Goal: Task Accomplishment & Management: Complete application form

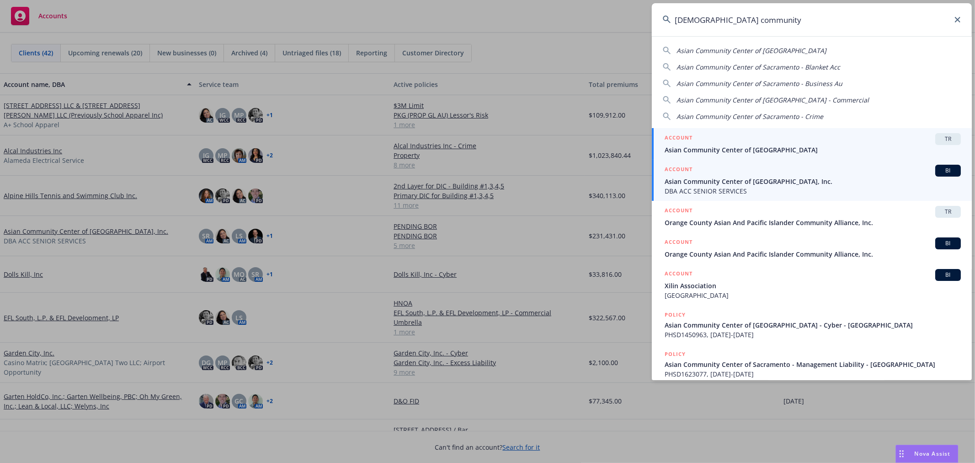
type input "[DEMOGRAPHIC_DATA] community"
click at [704, 191] on span "DBA ACC SENIOR SERVICES" at bounding box center [813, 191] width 296 height 10
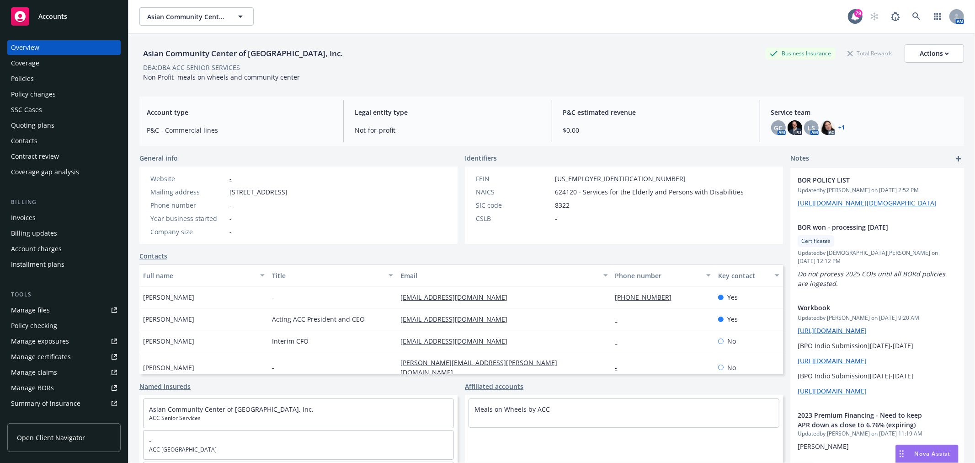
click at [46, 66] on div "Coverage" at bounding box center [64, 63] width 106 height 15
click at [44, 75] on div "Policies" at bounding box center [64, 78] width 106 height 15
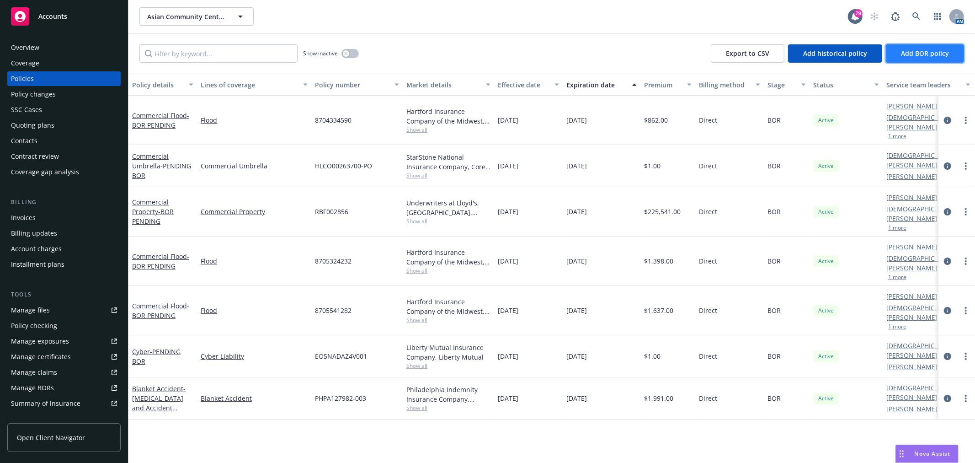
click at [952, 53] on button "Add BOR policy" at bounding box center [925, 53] width 78 height 18
select select "other"
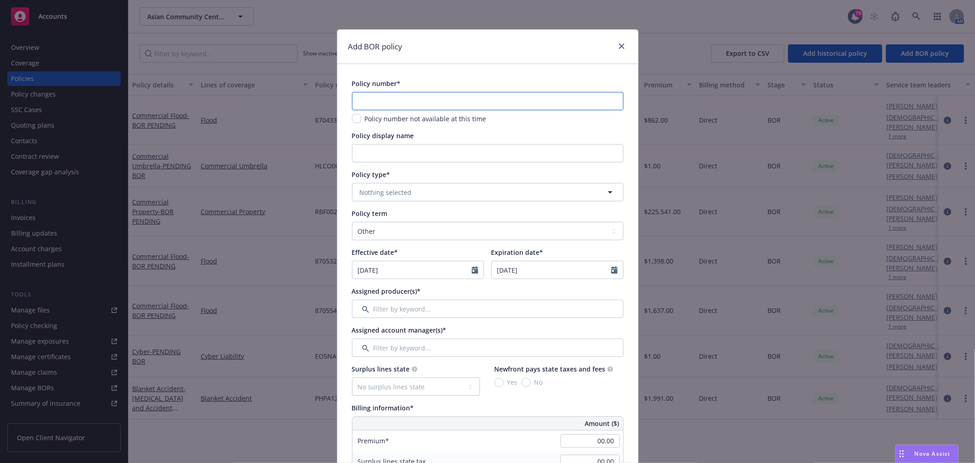
click at [484, 92] on input "text" at bounding box center [487, 101] width 271 height 18
paste input "ASWC658446"
type input "ASWC658446"
click at [433, 195] on button "Nothing selected" at bounding box center [487, 192] width 271 height 18
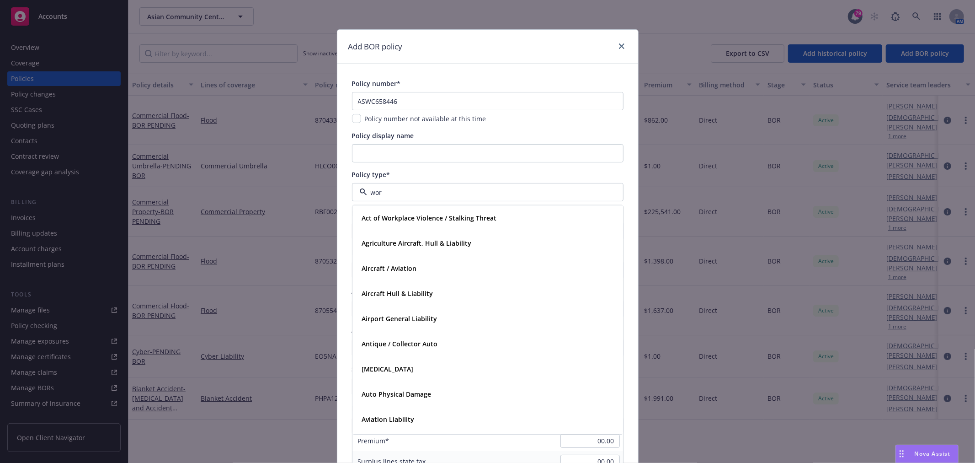
type input "work"
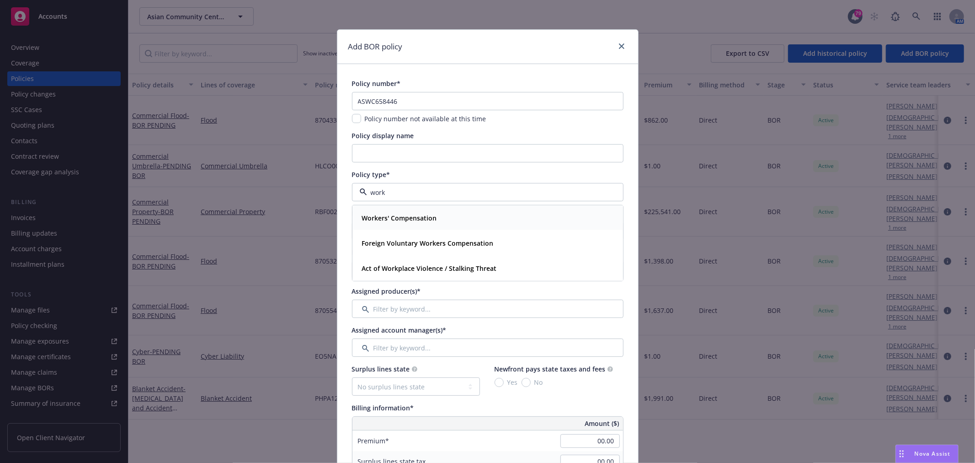
click at [414, 221] on strong "Workers' Compensation" at bounding box center [399, 217] width 75 height 9
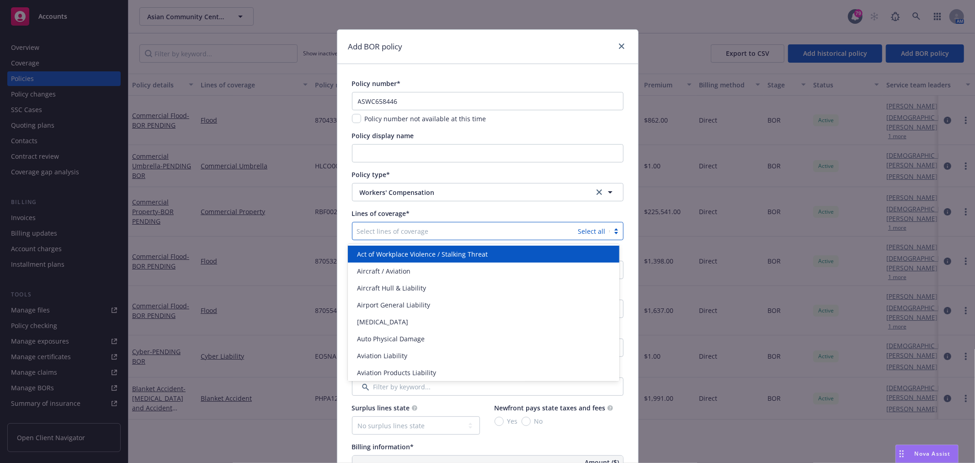
click at [405, 230] on div at bounding box center [465, 230] width 217 height 11
type input "work"
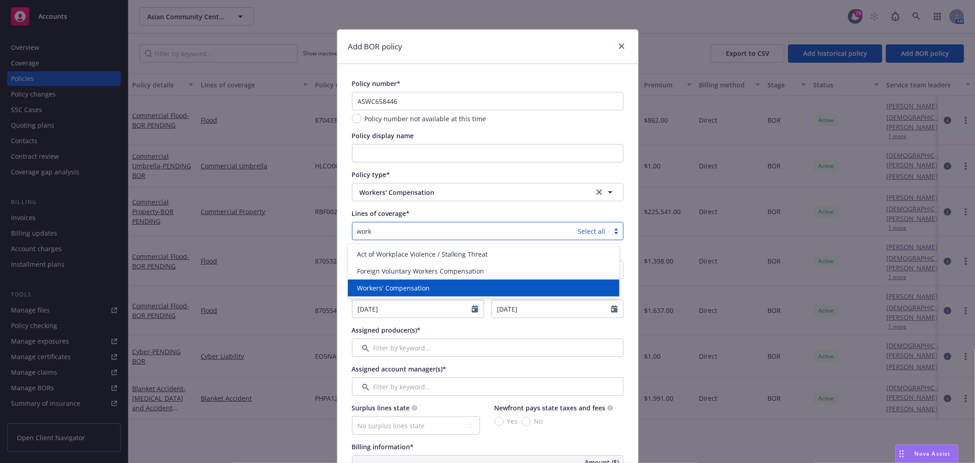
click at [381, 286] on span "Workers' Compensation" at bounding box center [393, 288] width 73 height 10
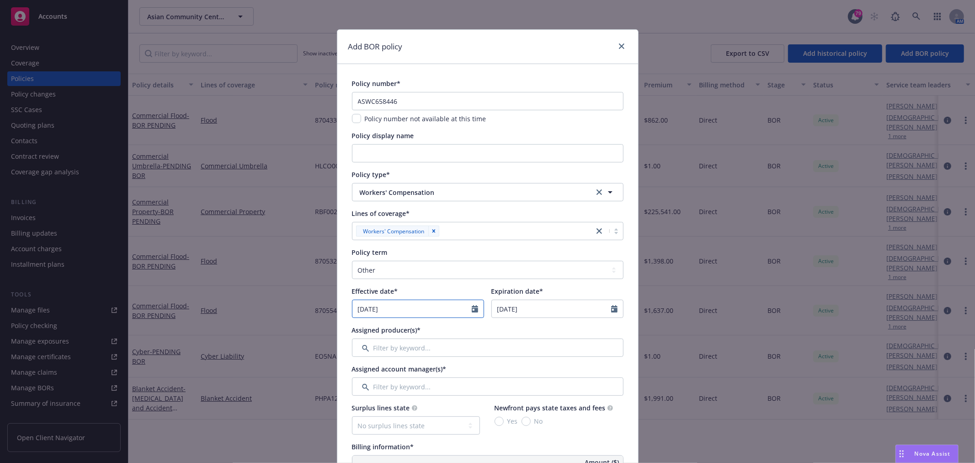
click at [417, 312] on input "[DATE]" at bounding box center [411, 308] width 119 height 17
click at [383, 330] on select "January February March April May June July August September October November De…" at bounding box center [392, 330] width 46 height 11
select select "1"
click at [369, 325] on select "January February March April May June July August September October November De…" at bounding box center [392, 330] width 46 height 11
click at [405, 362] on span "1" at bounding box center [408, 361] width 13 height 11
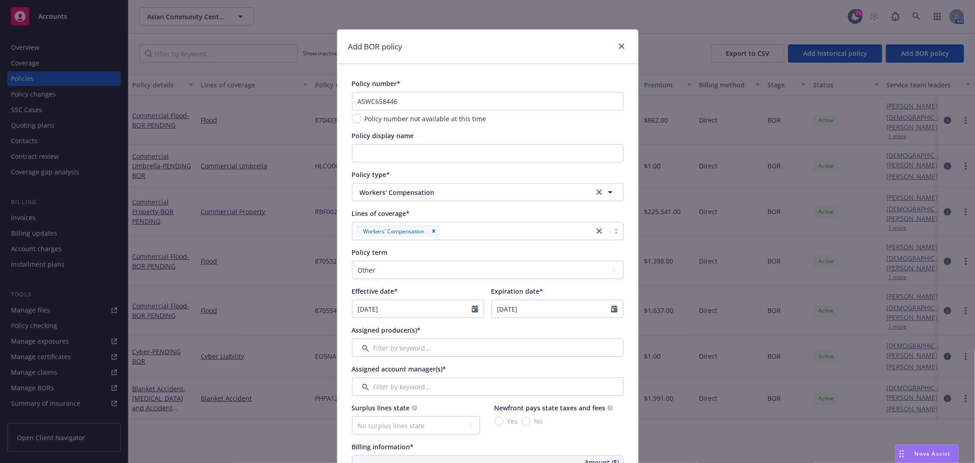
type input "[DATE]"
drag, startPoint x: 383, startPoint y: 269, endPoint x: 387, endPoint y: 272, distance: 5.6
click at [383, 269] on select "Select policy term 12 Month 6 Month 4 Month 3 Month 2 Month 1 Month 36 Month (3…" at bounding box center [487, 270] width 271 height 18
select select "12"
click at [352, 261] on select "Select policy term 12 Month 6 Month 4 Month 3 Month 2 Month 1 Month 36 Month (3…" at bounding box center [487, 270] width 271 height 18
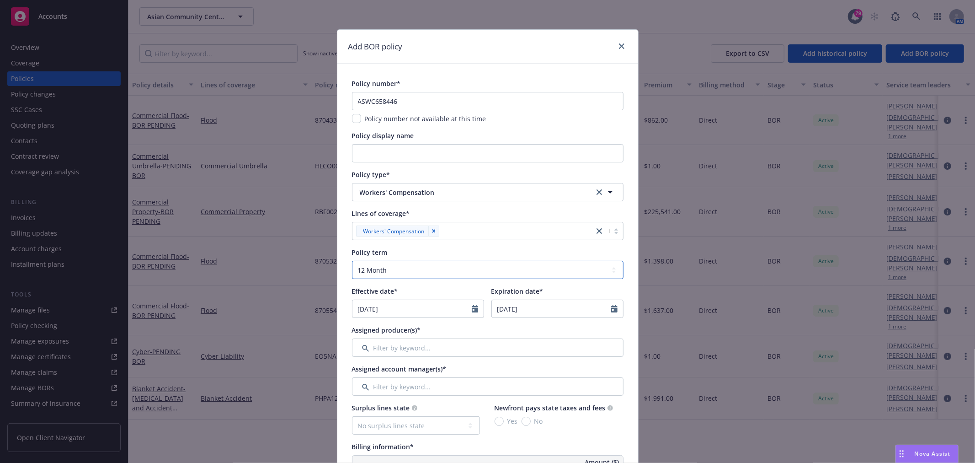
type input "[DATE]"
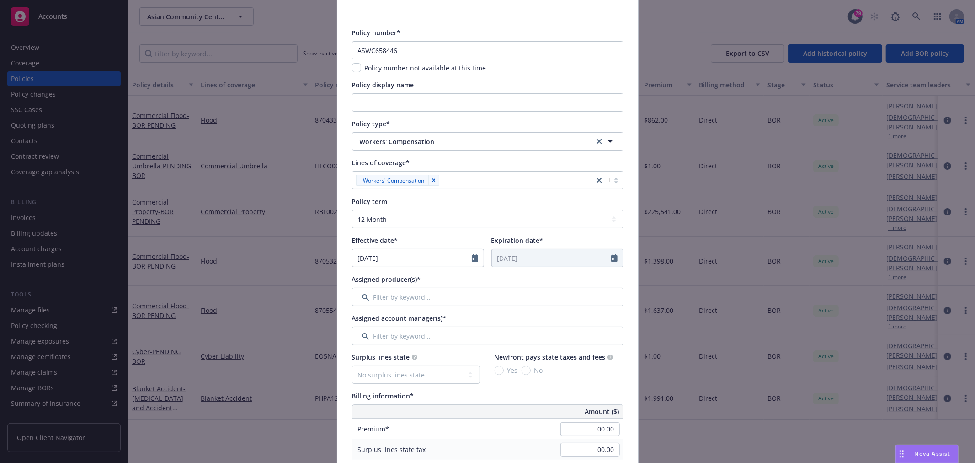
scroll to position [101, 0]
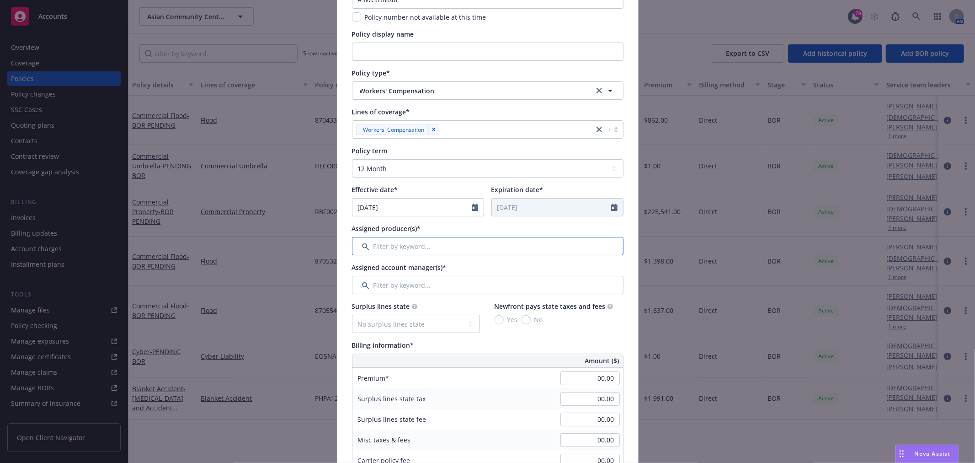
click at [440, 248] on input "Filter by keyword..." at bounding box center [487, 246] width 271 height 18
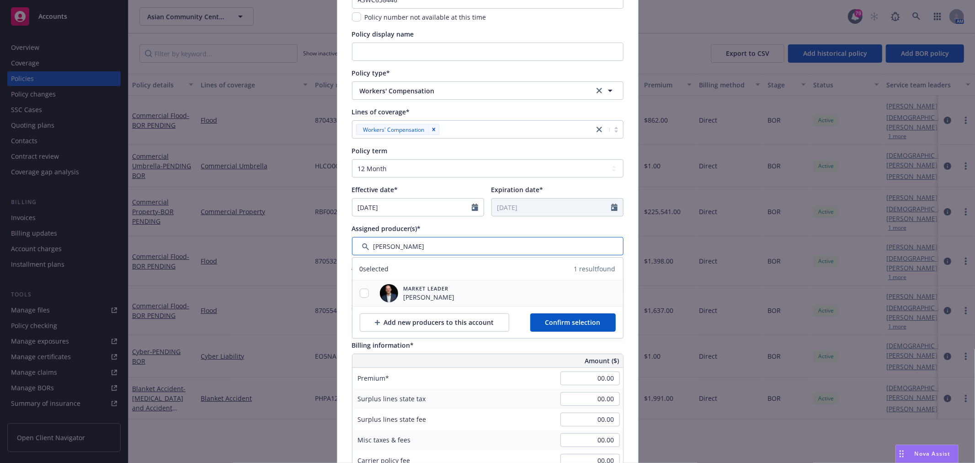
type input "[PERSON_NAME]"
click at [364, 291] on input "checkbox" at bounding box center [364, 292] width 9 height 9
checkbox input "true"
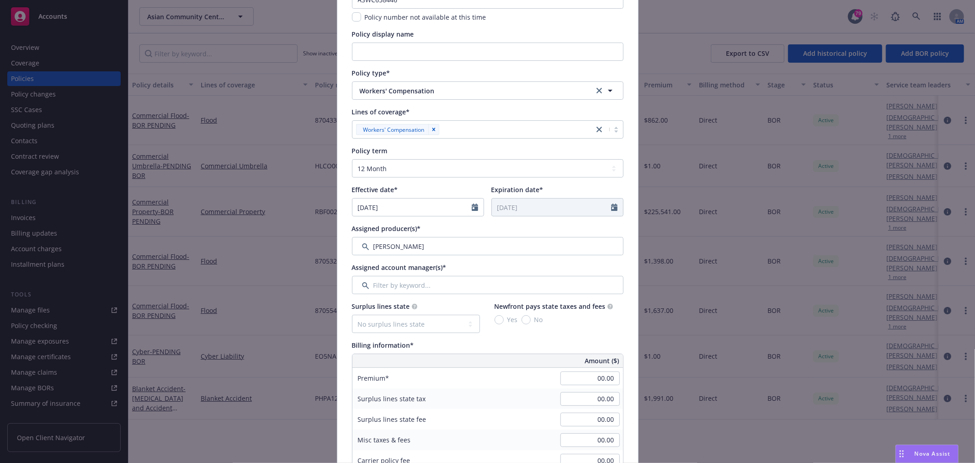
click at [420, 231] on div "Assigned producer(s)*" at bounding box center [487, 229] width 271 height 10
click at [395, 282] on input "Filter by keyword..." at bounding box center [487, 285] width 271 height 18
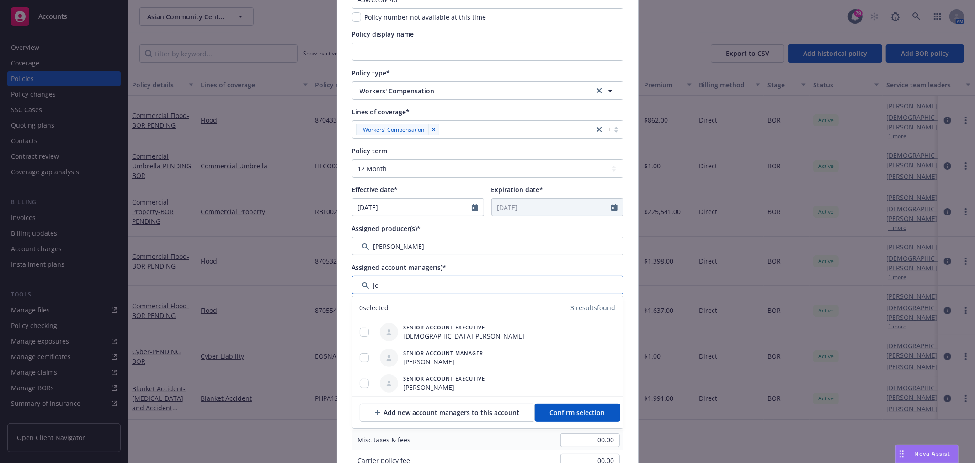
type input "j"
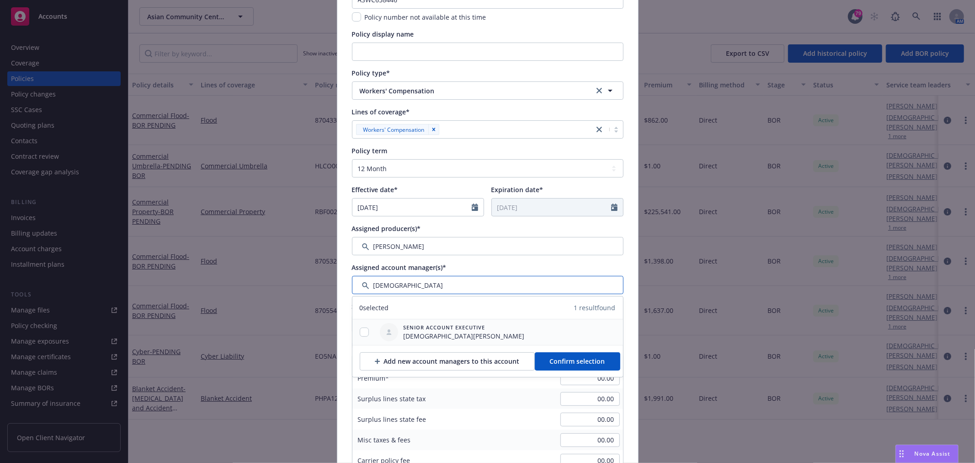
type input "[DEMOGRAPHIC_DATA]"
click at [362, 330] on input "checkbox" at bounding box center [364, 331] width 9 height 9
checkbox input "true"
click at [447, 267] on div "Assigned account manager(s)*" at bounding box center [487, 267] width 271 height 10
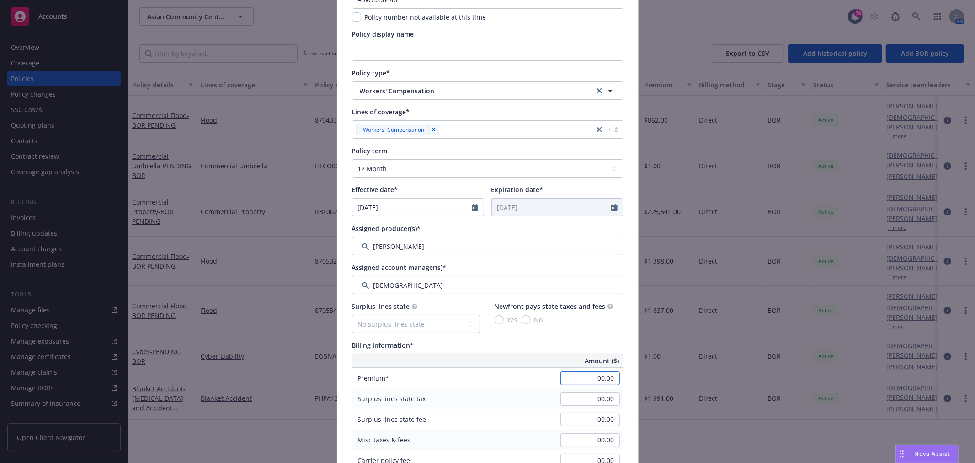
click at [572, 378] on input "00.00" at bounding box center [589, 378] width 59 height 14
type input "513,322.00"
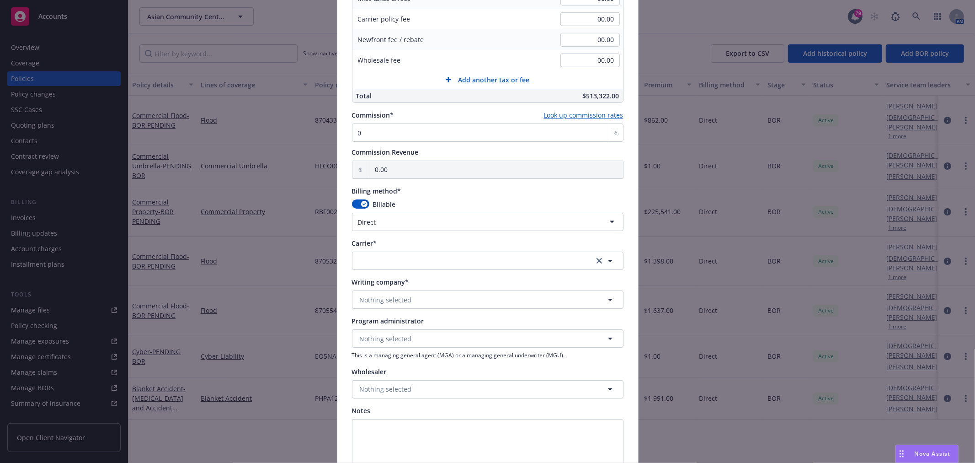
scroll to position [559, 0]
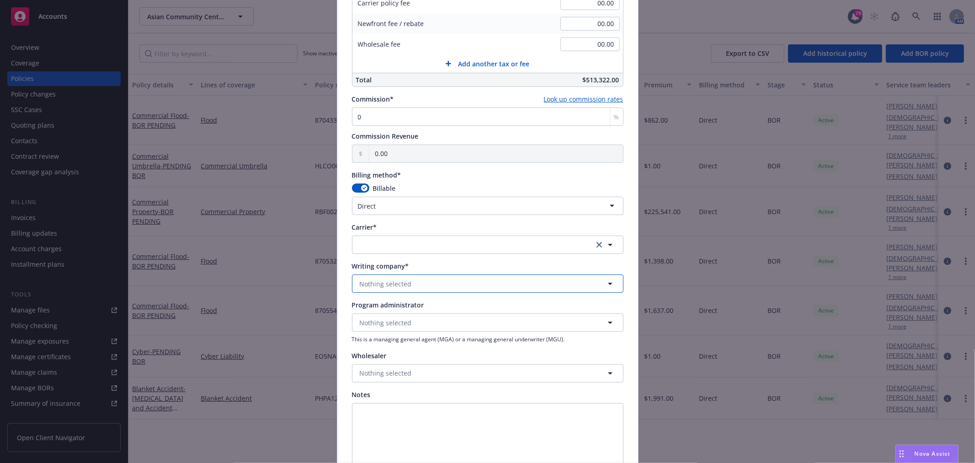
click at [447, 284] on button "Nothing selected" at bounding box center [487, 283] width 271 height 18
type input "cyp"
click at [448, 256] on div "Cypress Insurance Company Domestic - 10855" at bounding box center [487, 253] width 259 height 23
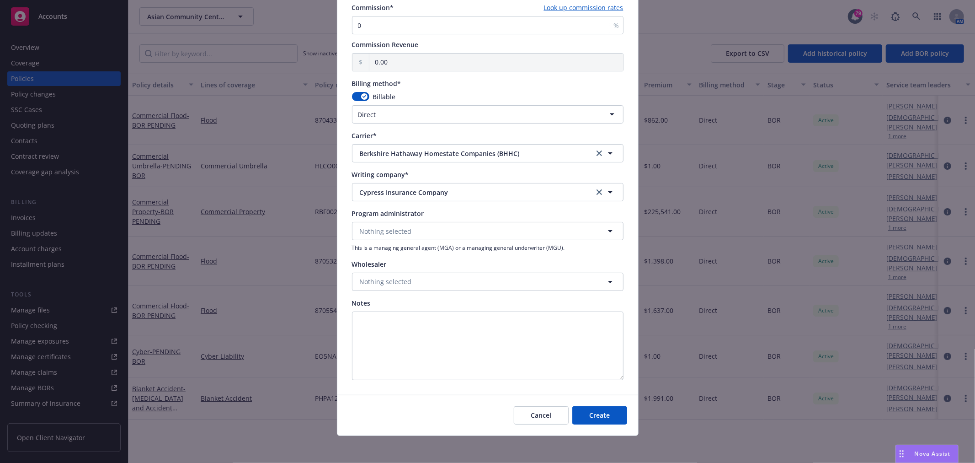
scroll to position [652, 0]
click at [607, 416] on button "Create" at bounding box center [599, 413] width 55 height 18
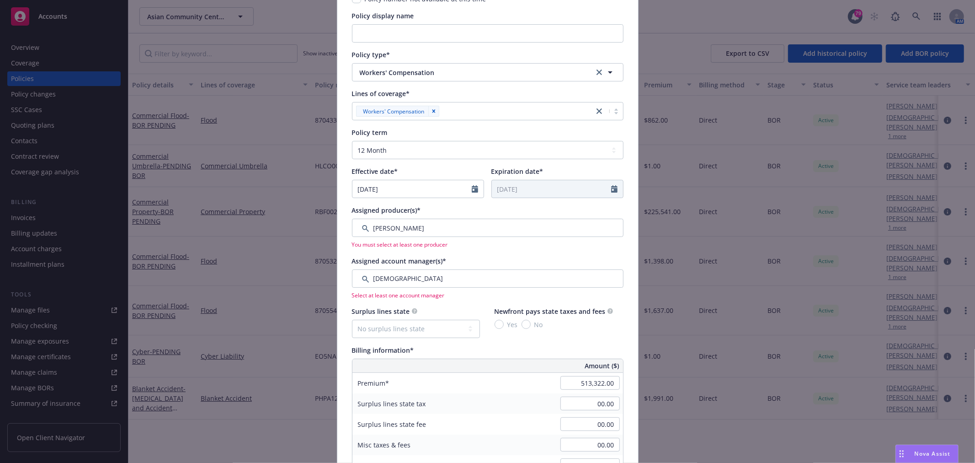
scroll to position [116, 0]
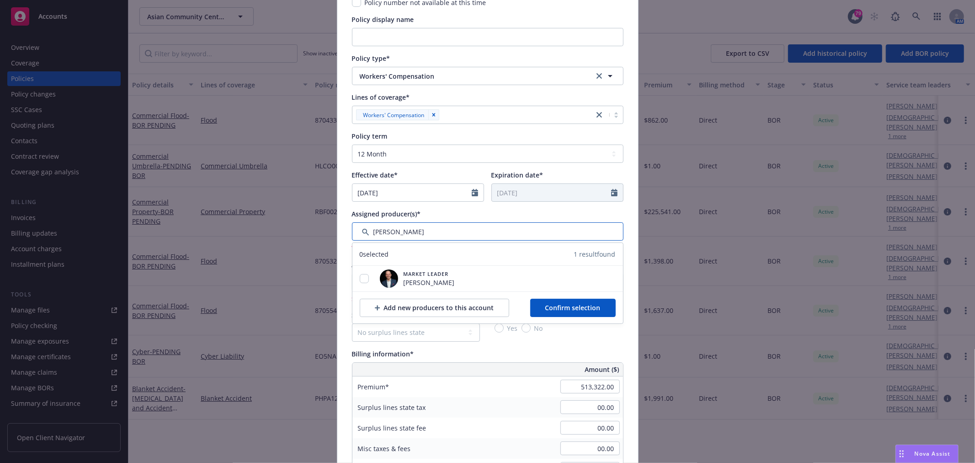
click at [401, 240] on input "Filter by keyword..." at bounding box center [487, 231] width 271 height 18
drag, startPoint x: 361, startPoint y: 277, endPoint x: 412, endPoint y: 277, distance: 51.2
click at [361, 277] on input "checkbox" at bounding box center [364, 278] width 9 height 9
checkbox input "true"
click at [582, 307] on span "Confirm selection" at bounding box center [572, 307] width 55 height 9
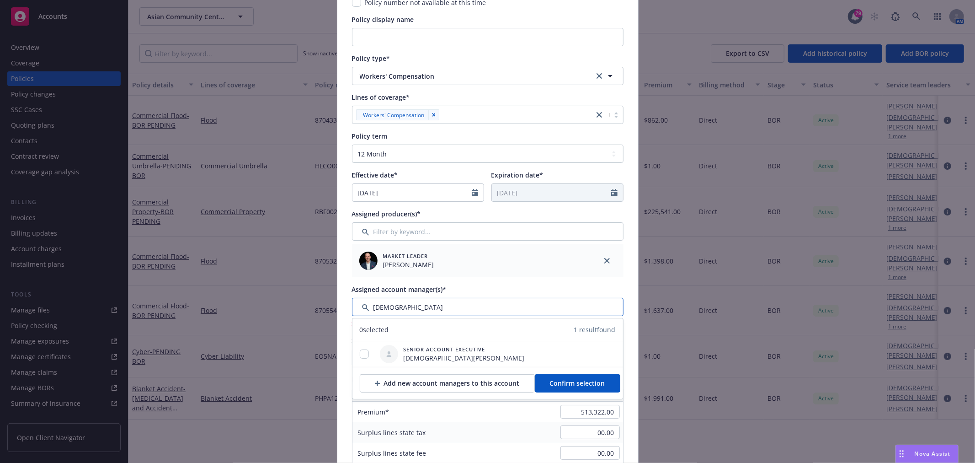
click at [403, 303] on input "Filter by keyword..." at bounding box center [487, 307] width 271 height 18
click at [360, 355] on input "checkbox" at bounding box center [364, 353] width 9 height 9
checkbox input "true"
click at [577, 386] on span "Confirm selection" at bounding box center [577, 382] width 55 height 9
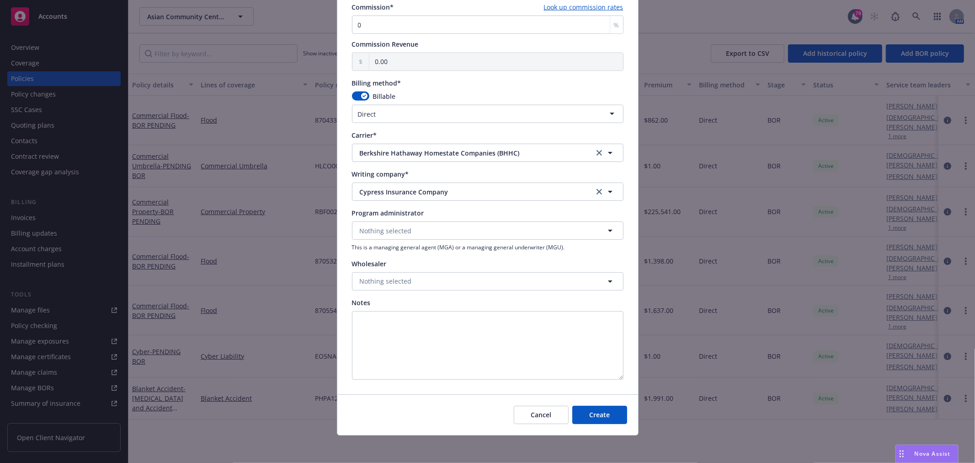
scroll to position [725, 0]
click at [614, 415] on button "Create" at bounding box center [599, 413] width 55 height 18
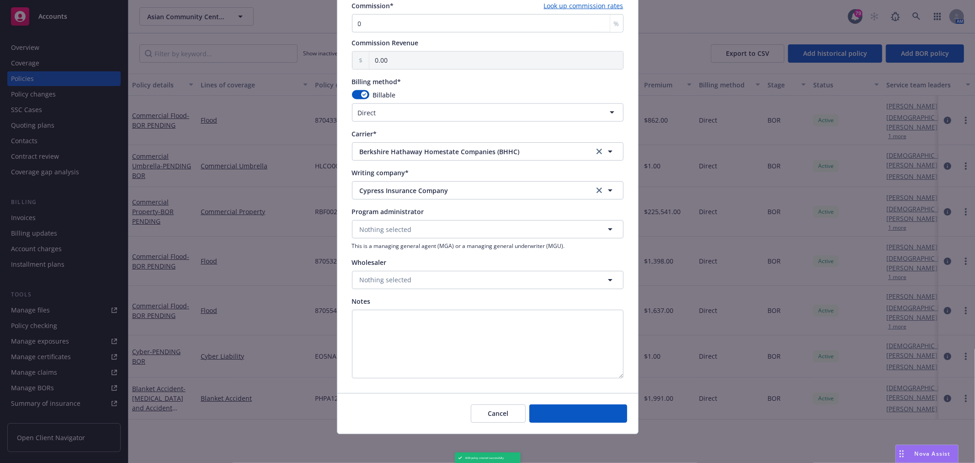
select select "other"
type input "00.00"
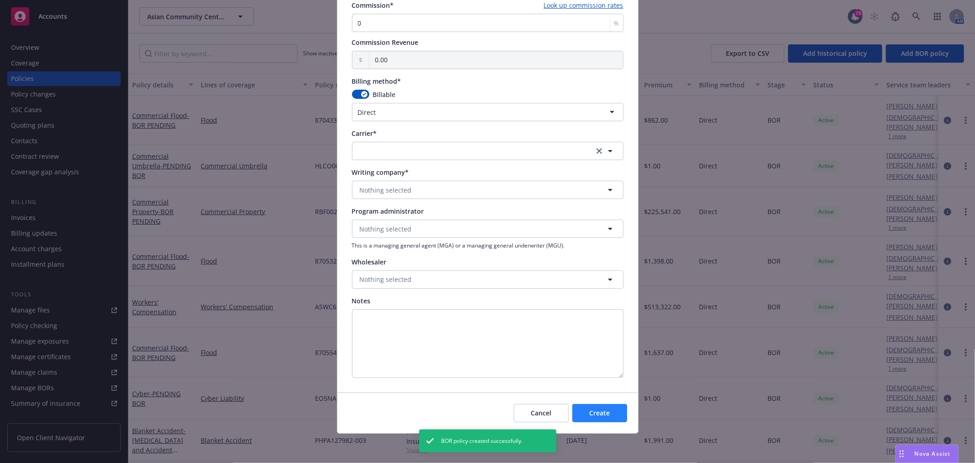
type input "[DATE]"
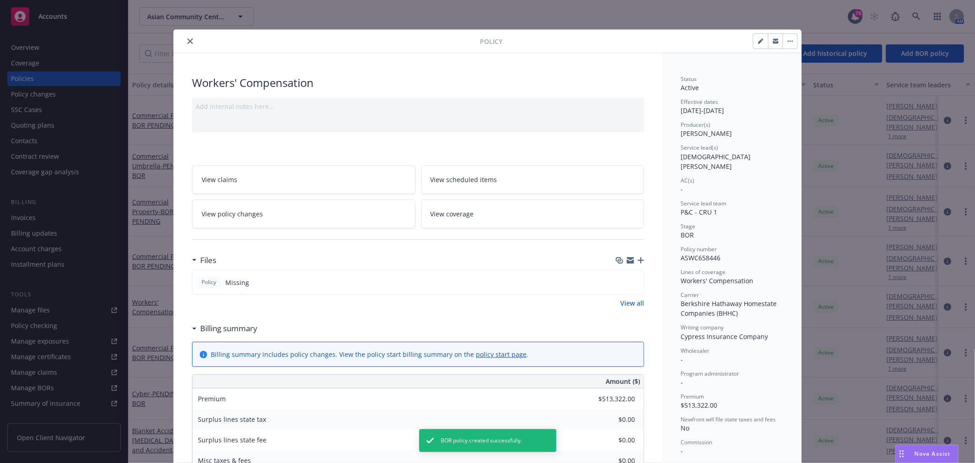
click at [639, 259] on icon "button" at bounding box center [641, 260] width 6 height 6
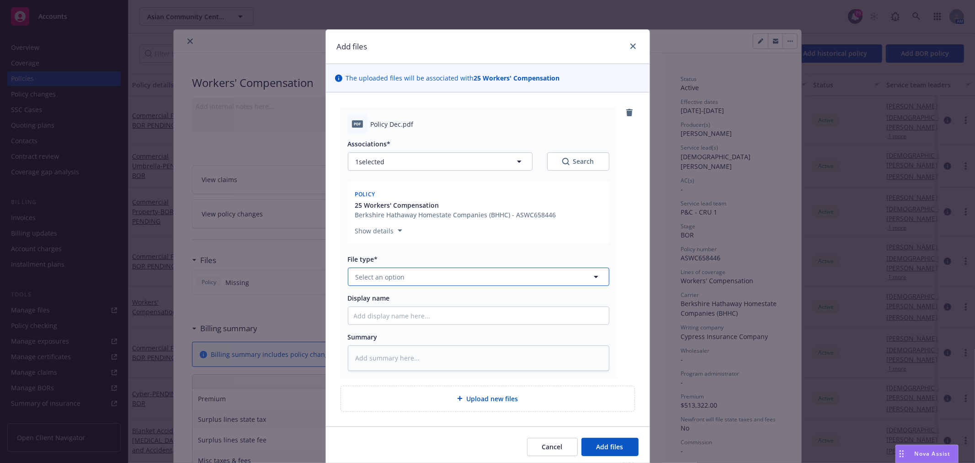
click at [407, 275] on button "Select an option" at bounding box center [478, 276] width 261 height 18
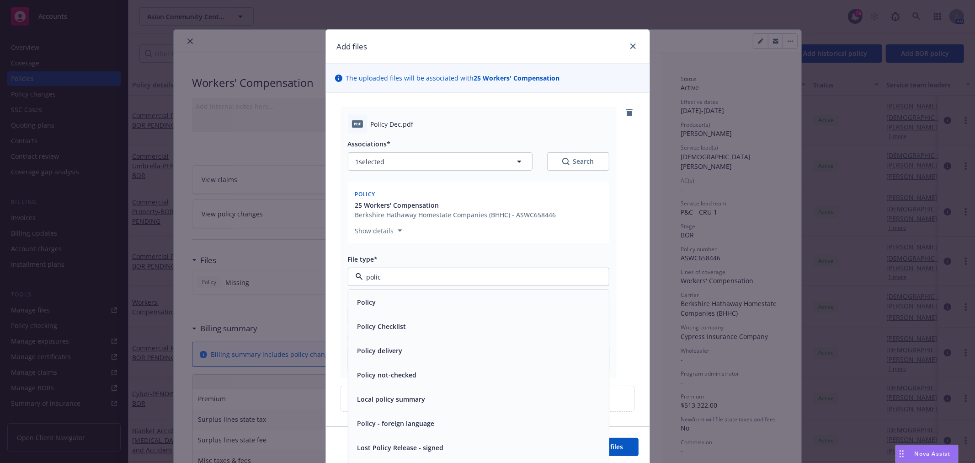
type input "policy"
click at [399, 294] on div "Policy" at bounding box center [478, 302] width 261 height 24
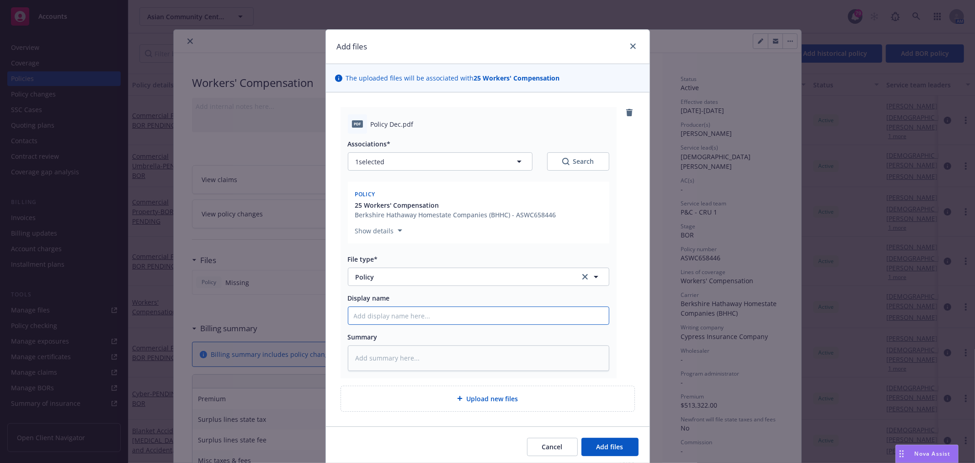
click at [468, 318] on input "Display name" at bounding box center [478, 315] width 261 height 17
type textarea "x"
type input "2"
type textarea "x"
type input "25"
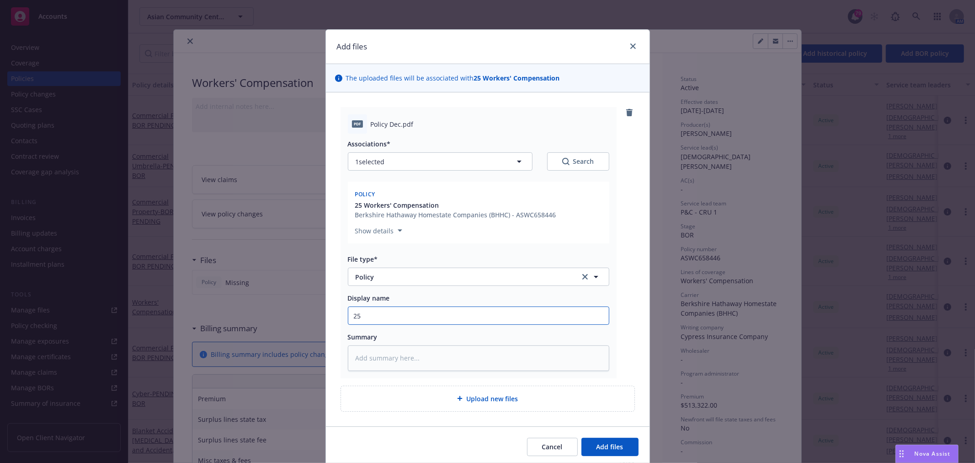
type textarea "x"
type input "25-"
type textarea "x"
type input "25-2"
type textarea "x"
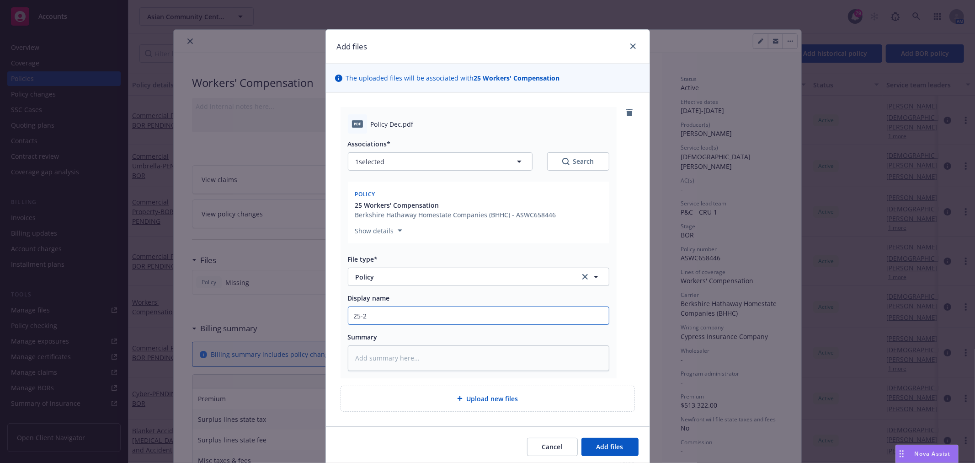
type input "25-26"
type textarea "x"
type input "25-26"
type textarea "x"
type input "25-26 W"
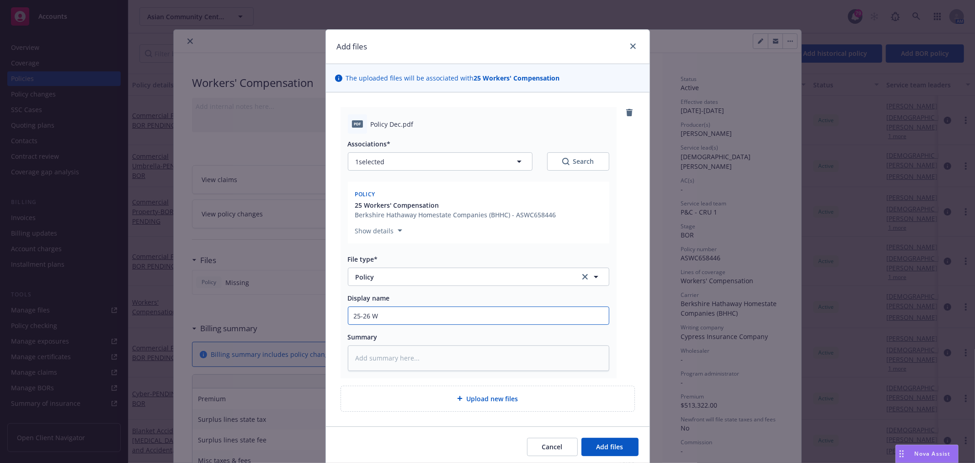
type textarea "x"
type input "25-26 Wo"
type textarea "x"
type input "25-26 Work"
type textarea "x"
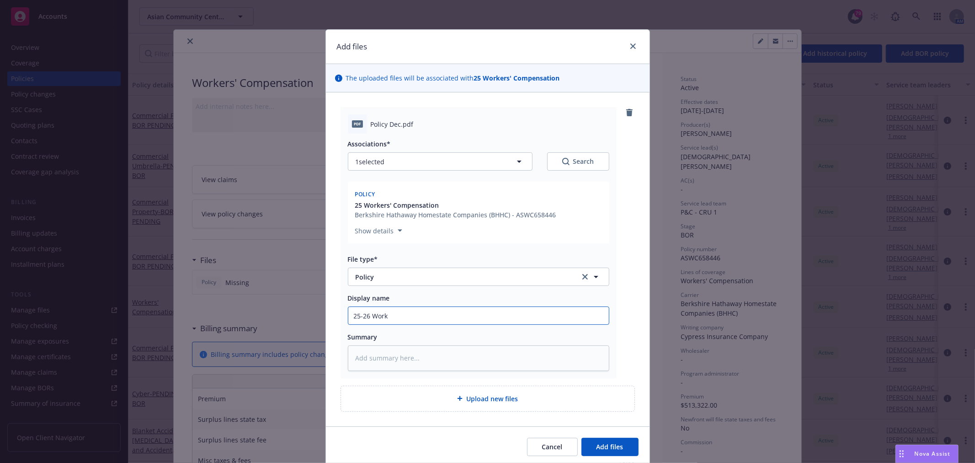
type input "25-26 Work"
type textarea "x"
type input "25-26 Work C"
type textarea "x"
type input "25-26 Work Co"
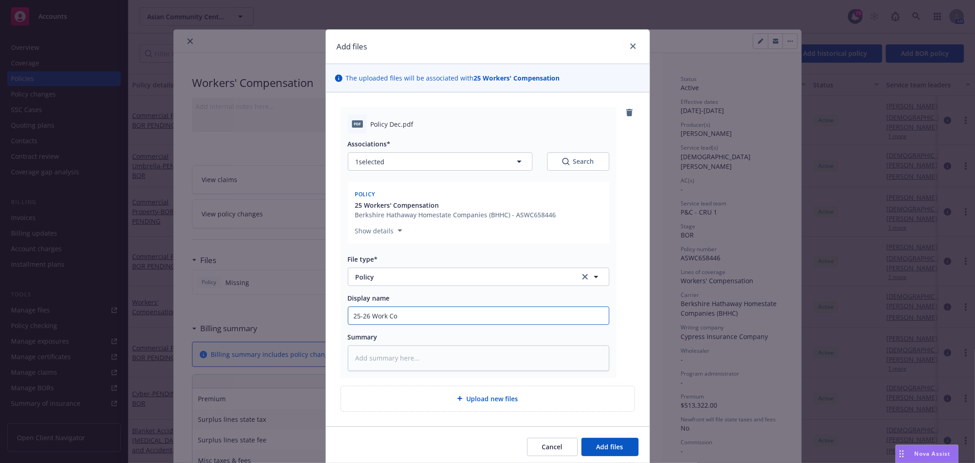
type textarea "x"
type input "25-26 Work Com"
type textarea "x"
type input "25-26 Work Comp"
type textarea "x"
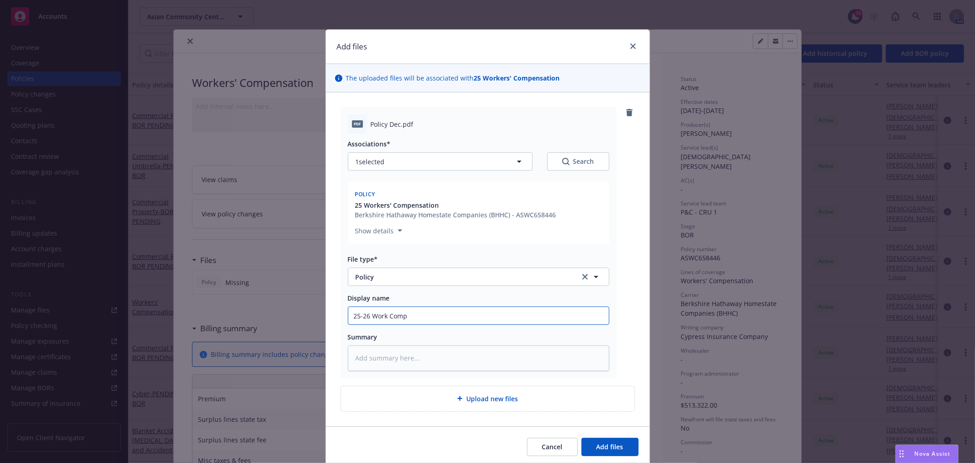
type input "25-26 Work Comp"
type textarea "x"
type input "25-26 Work Comp P"
type textarea "x"
type input "25-26 Work Comp Po"
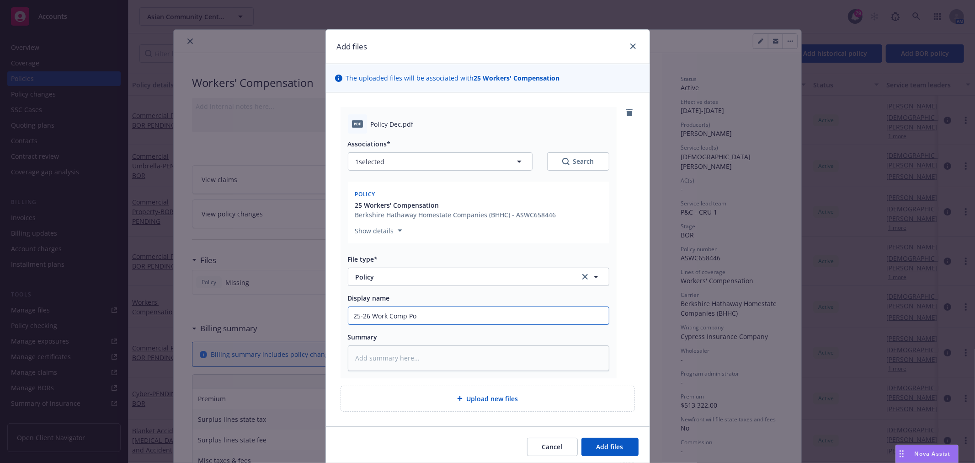
type textarea "x"
type input "25-26 Work Comp Pol"
type textarea "x"
type input "25-26 Work Comp Poli"
type textarea "x"
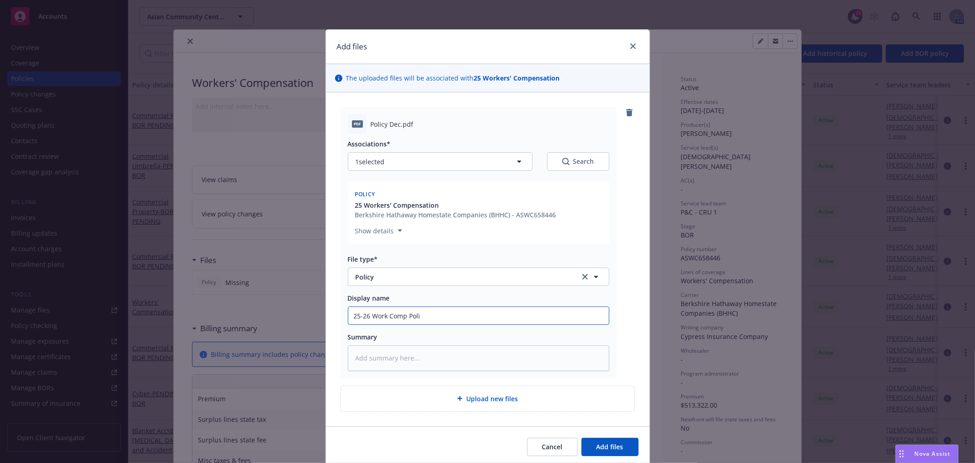
type input "25-26 Work Comp Polic"
type textarea "x"
type input "25-26 Work Comp Policy"
type textarea "x"
type input "25-26 Work Comp Policy"
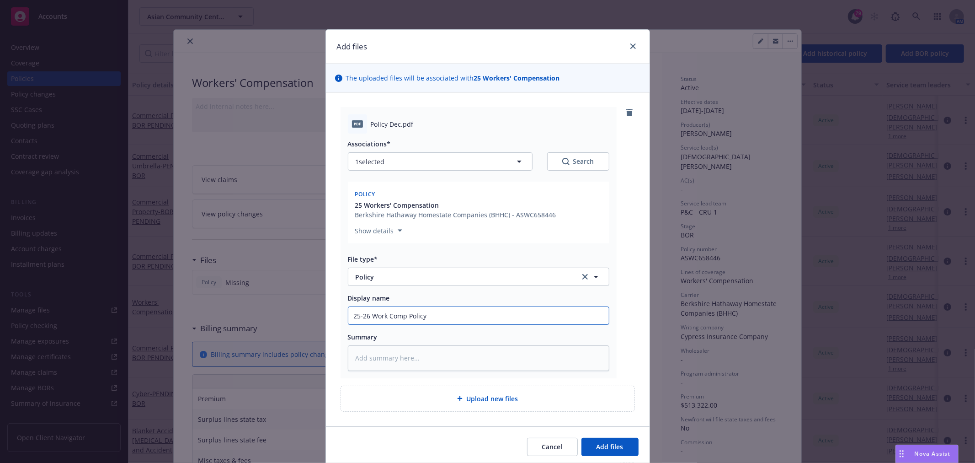
type textarea "x"
type input "25-26 Work Comp Policy -"
type textarea "x"
type input "25-26 Work Comp Policy -"
type textarea "x"
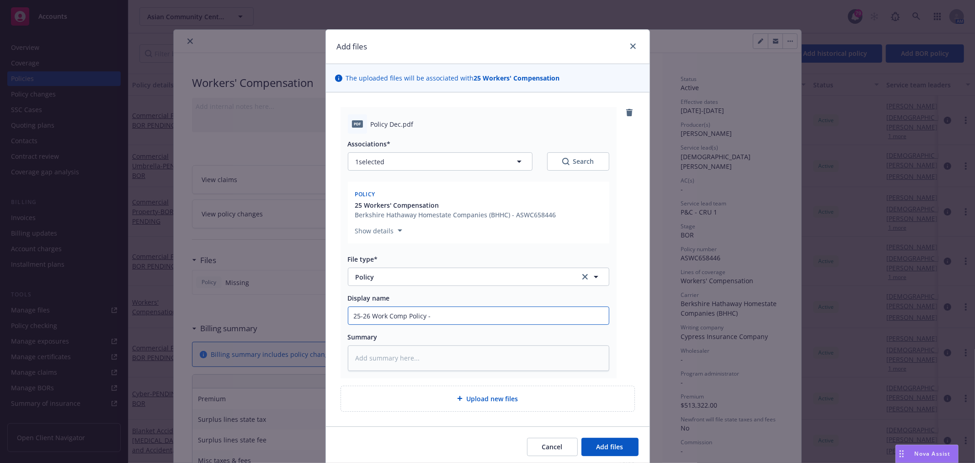
type input "25-26 Work Comp Policy"
type textarea "x"
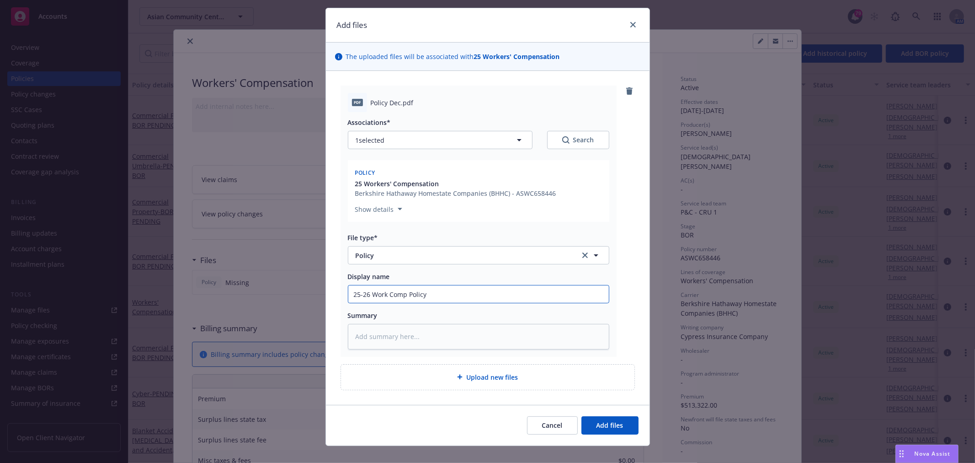
scroll to position [33, 0]
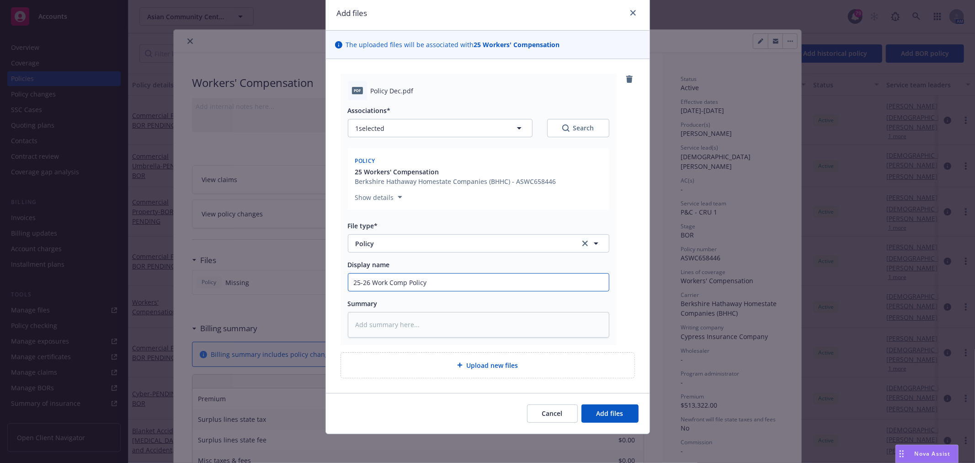
type input "25-26 Work Comp Policy"
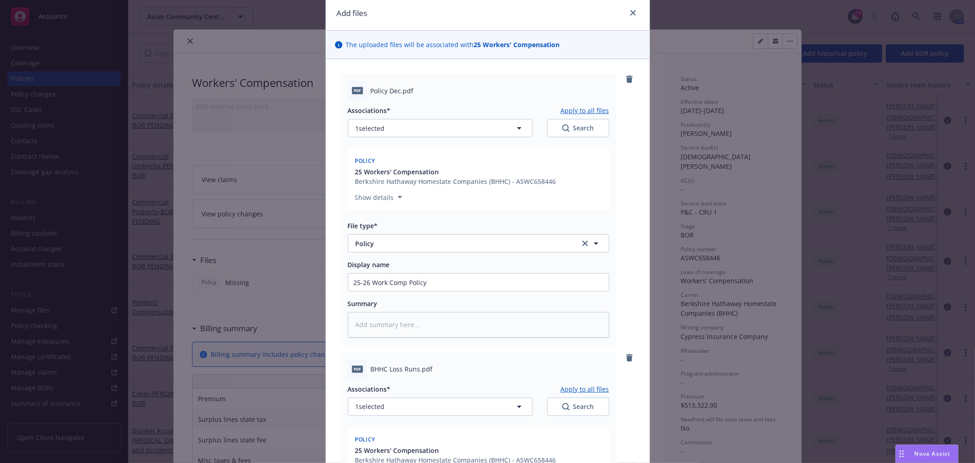
type textarea "x"
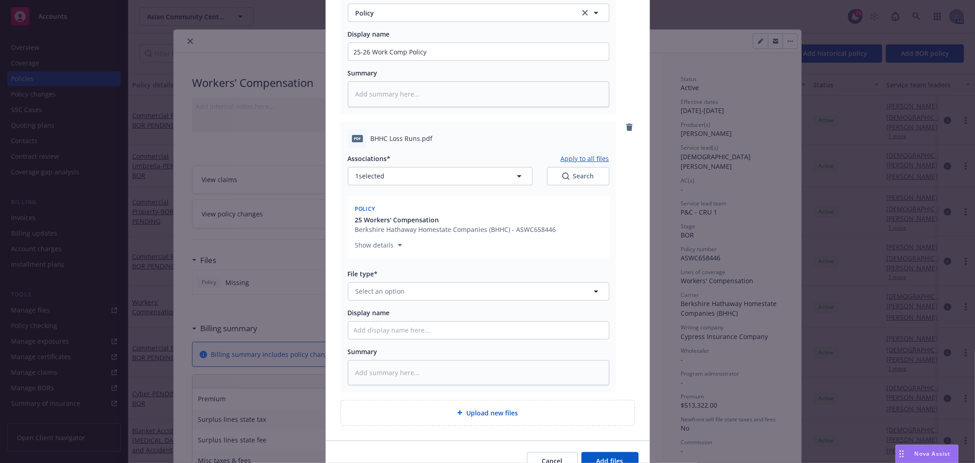
scroll to position [312, 0]
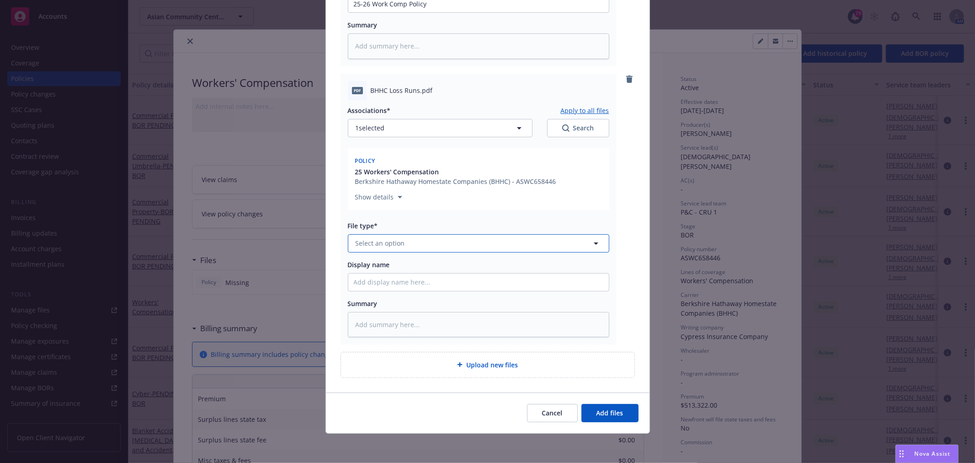
click at [420, 237] on button "Select an option" at bounding box center [478, 243] width 261 height 18
type input "loss runs"
click at [398, 268] on div "Loss Runs" at bounding box center [479, 267] width 250 height 13
click at [392, 291] on div "Associations* Apply to all files 1 selected Search Policy 25 Workers' Compensat…" at bounding box center [478, 218] width 261 height 237
click at [405, 277] on input "Display name" at bounding box center [478, 281] width 261 height 17
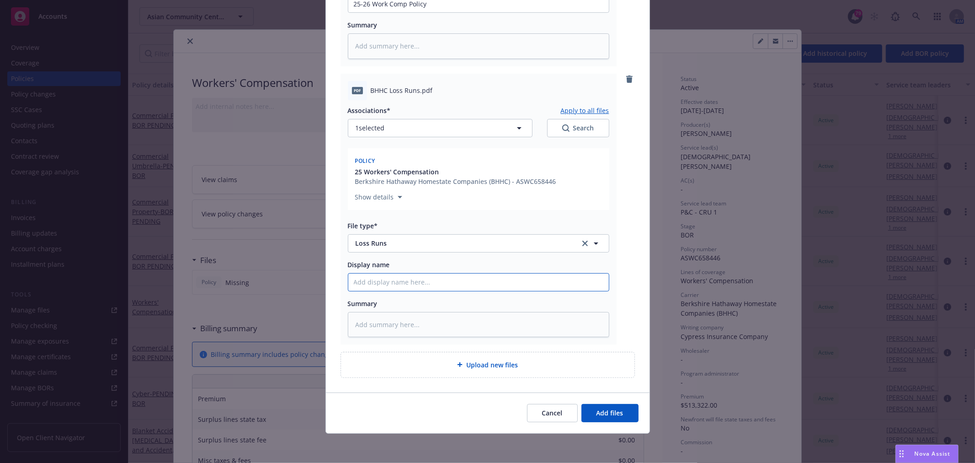
type textarea "x"
type input "2"
type textarea "x"
type input "20"
type textarea "x"
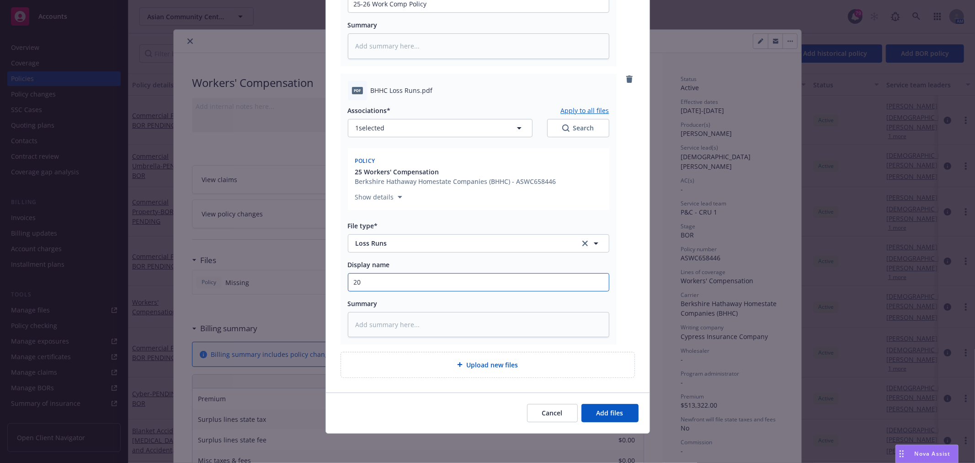
type input "202"
type textarea "x"
type input "2024"
type textarea "x"
type input "2024-"
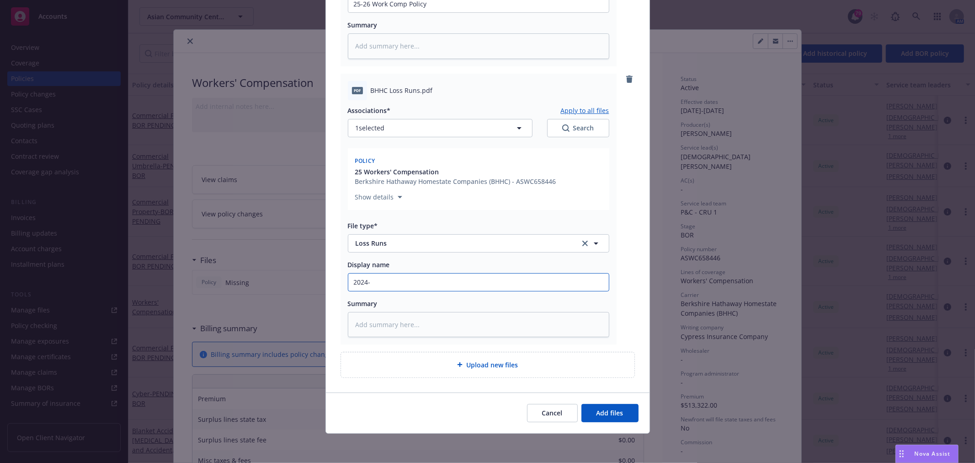
type textarea "x"
type input "2024-2"
type textarea "x"
type input "2024-20"
type textarea "x"
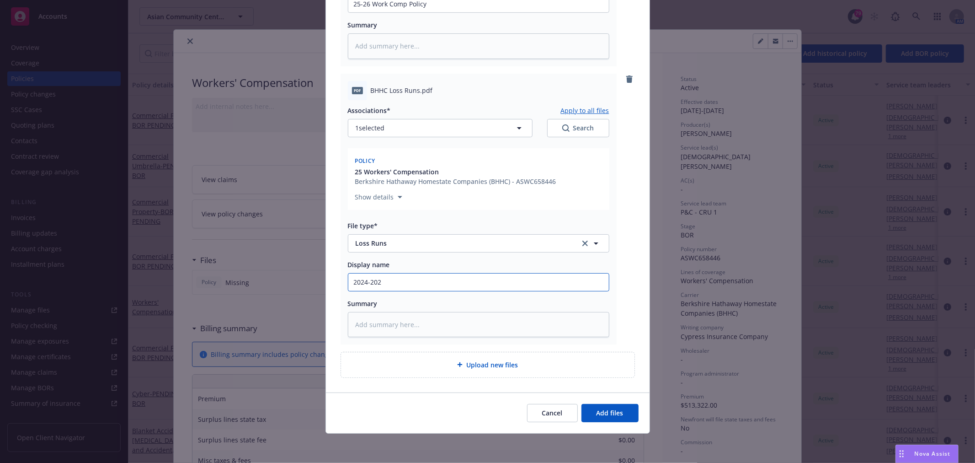
type input "[DATE]-[DATE]"
type textarea "x"
type input "[DATE]-[DATE]"
type textarea "x"
type input "[DATE]-[DATE] W"
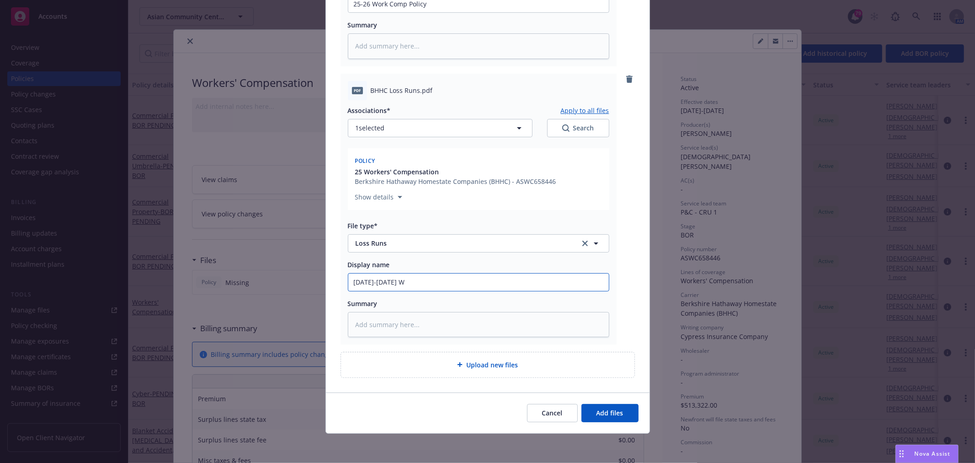
type textarea "x"
type input "[DATE]-[DATE] Wor"
type textarea "x"
type input "[DATE]-[DATE] Work"
type textarea "x"
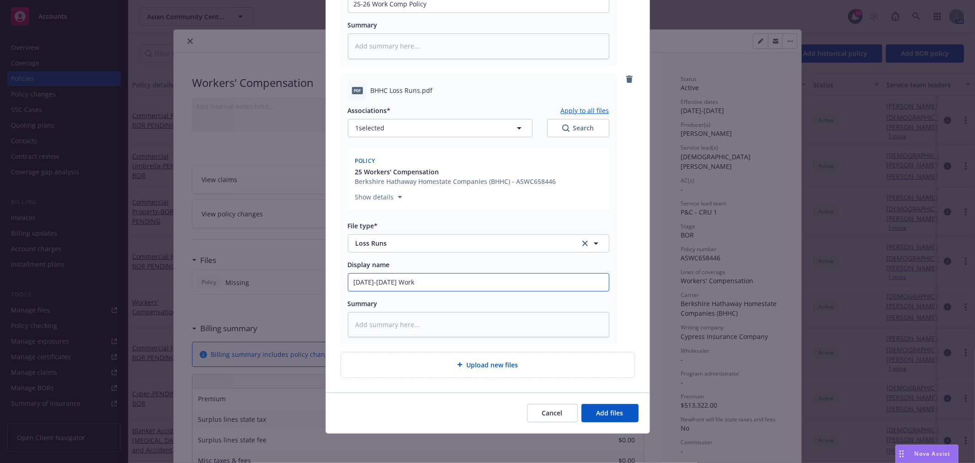
type input "[DATE]-[DATE] Work"
type textarea "x"
type input "[DATE]-[DATE] Work Co"
type textarea "x"
type input "[DATE]-[DATE] Work Comp"
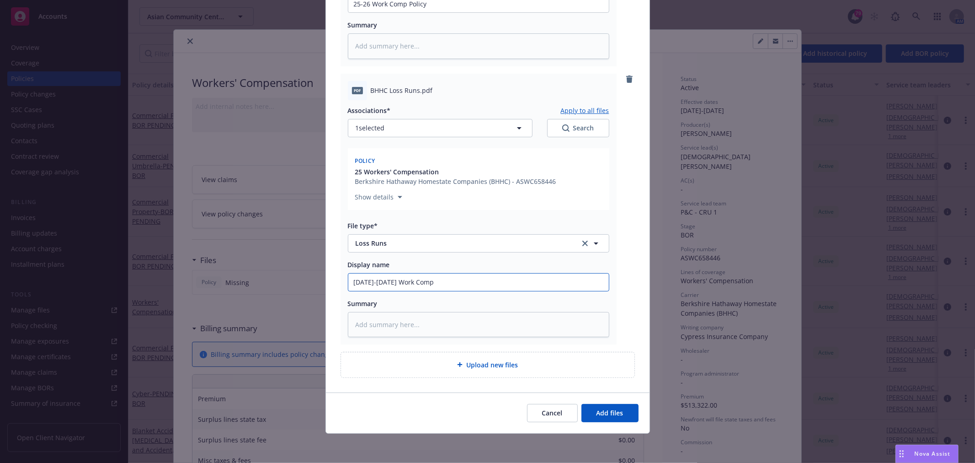
type textarea "x"
type input "[DATE]-[DATE] Work Comp"
type textarea "x"
type input "[DATE]-[DATE] Work Comp L"
type textarea "x"
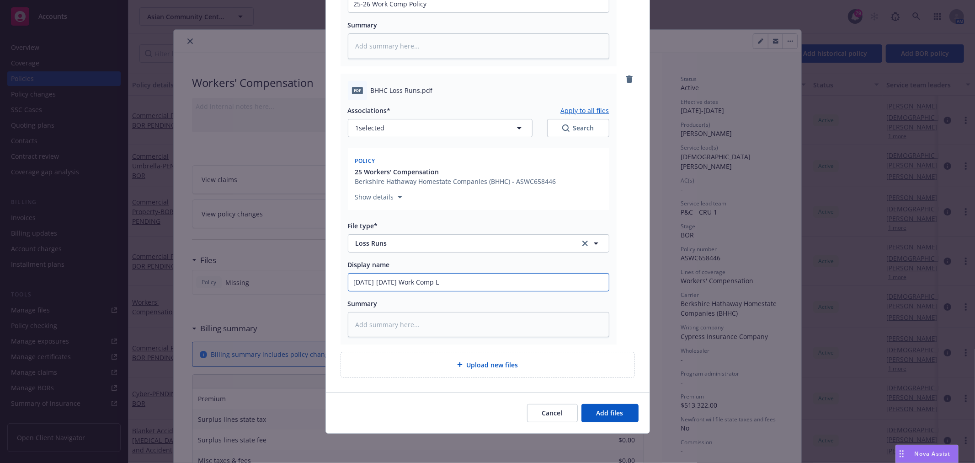
type input "[DATE]-[DATE] Work Comp Lo"
type textarea "x"
type input "[DATE]-[DATE] Work Comp Los"
type textarea "x"
type input "[DATE]-[DATE] Work Comp Loss"
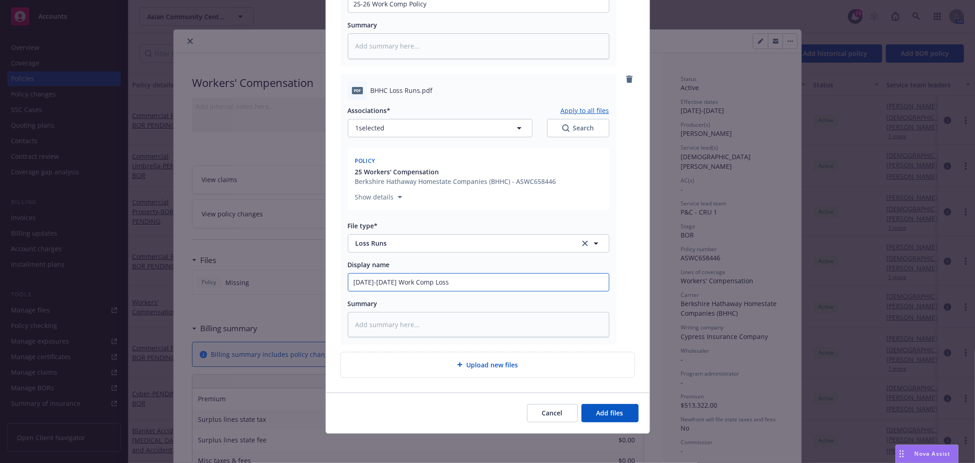
type textarea "x"
type input "[DATE]-[DATE] Work Comp Loss R"
type textarea "x"
type input "[DATE]-[DATE] Work Comp Loss Ru"
type textarea "x"
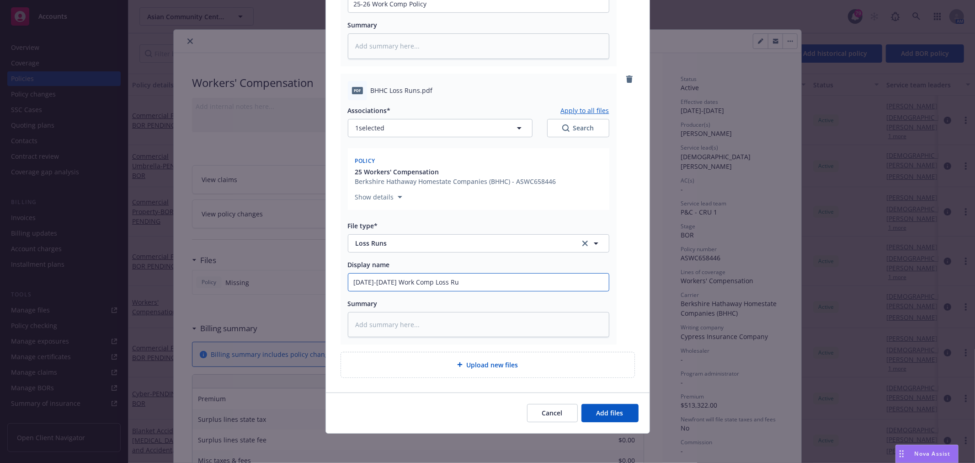
type input "[DATE]-[DATE] Work Comp Loss Run"
type textarea "x"
type input "[DATE]-[DATE] Work Comp Loss Runs"
type textarea "x"
type input "[DATE]-[DATE] Work Comp Loss Runs"
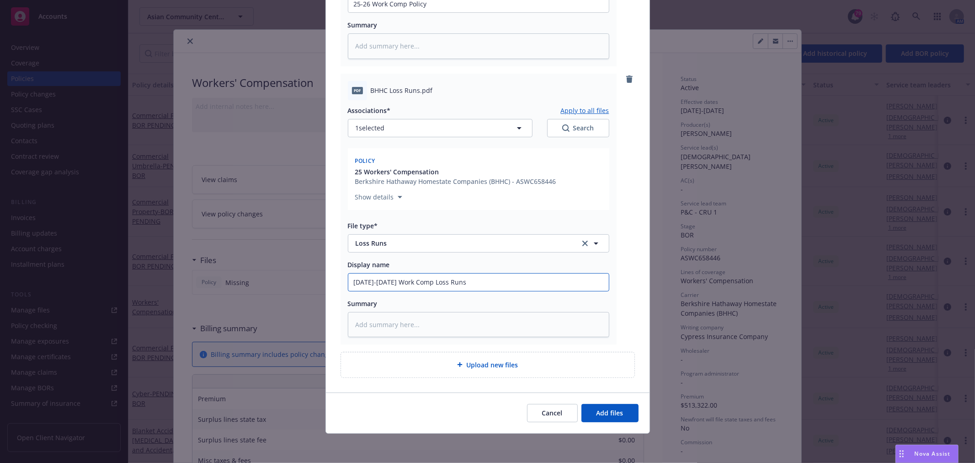
type textarea "x"
type input "[DATE]-[DATE] Work Comp Loss Runs a"
type textarea "x"
type input "[DATE]-[DATE] Work Comp Loss Runs as"
type textarea "x"
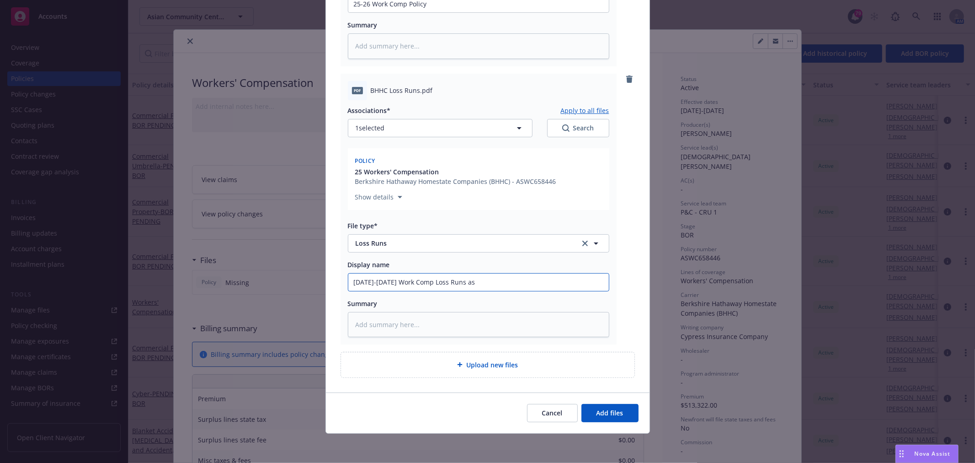
type input "[DATE]-[DATE] Work Comp Loss Runs as"
type textarea "x"
type input "[DATE]-[DATE] Work Comp Loss Runs as o"
type textarea "x"
type input "[DATE]-[DATE] Work Comp Loss Runs as of"
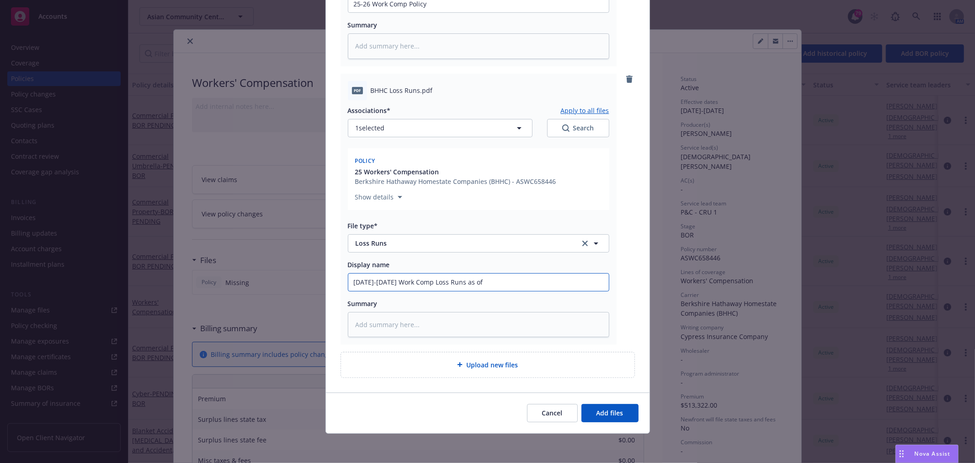
type textarea "x"
type input "[DATE]-[DATE] Work Comp Loss Runs as of"
type textarea "x"
type input "[DATE]-[DATE] Work Comp Loss Runs as of 8"
type textarea "x"
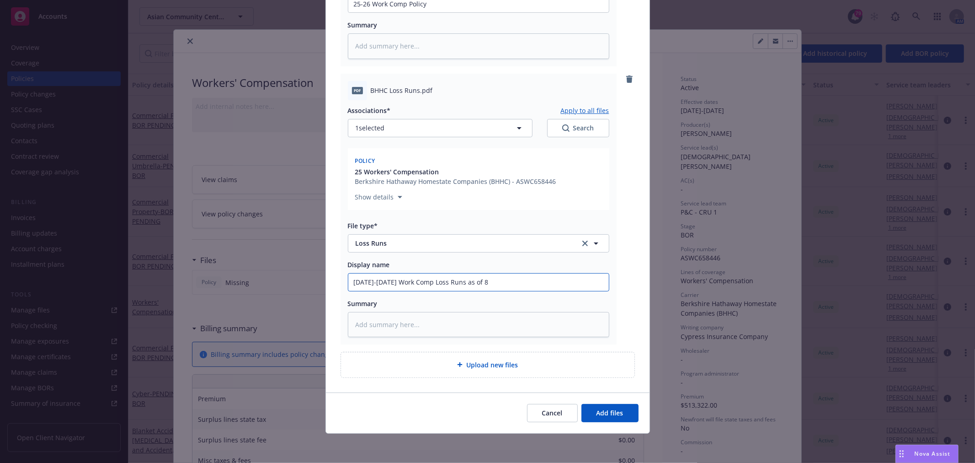
type input "[DATE]-[DATE] Work Comp Loss Runs as of 8."
type textarea "x"
type input "[DATE]-[DATE] Work Comp Loss Runs as of 8.2"
type textarea "x"
type input "[DATE]-[DATE] Work Comp Loss Runs as of 8.26"
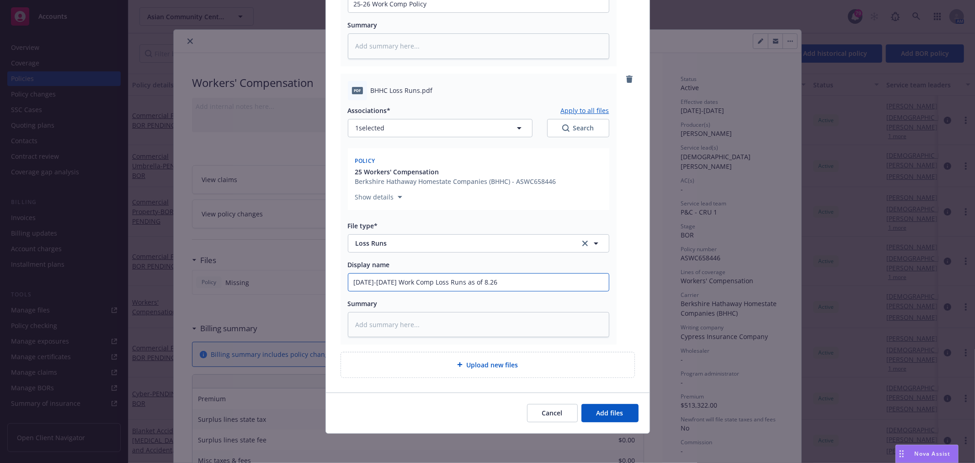
type textarea "x"
type input "[DATE]-[DATE] Work Comp Loss Runs as of 8.26."
type textarea "x"
type input "[DATE]-[DATE] Work Comp Loss Runs as of 8.26.2"
type textarea "x"
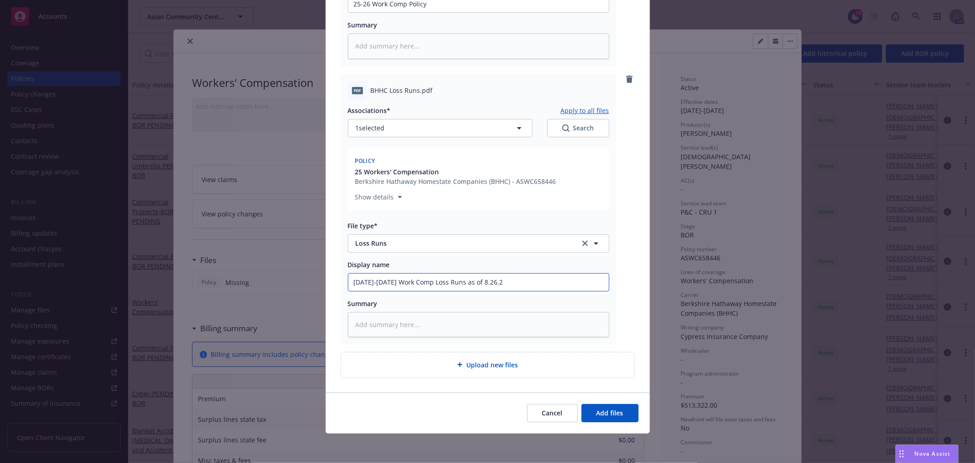
type input "[DATE]-[DATE] Work Comp Loss Runs as of [DATE]"
drag, startPoint x: 418, startPoint y: 282, endPoint x: 335, endPoint y: 278, distance: 83.3
click at [335, 279] on div "pdf Policy Dec.pdf Associations* Apply to all files 1 selected Search Policy 25…" at bounding box center [488, 86] width 324 height 611
type textarea "x"
type input "2 Loss Runs as of [DATE]"
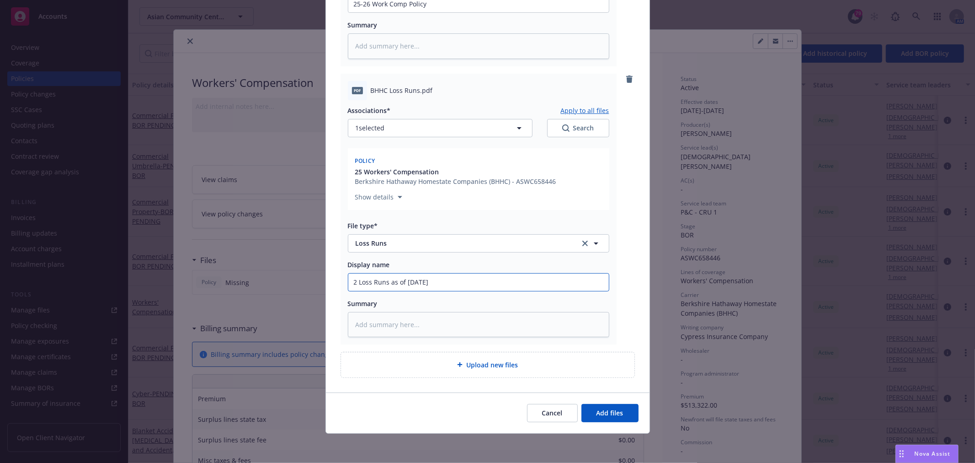
type textarea "x"
type input "24 Loss Runs as of [DATE]"
type textarea "x"
type input "24- Loss Runs as of [DATE]"
type textarea "x"
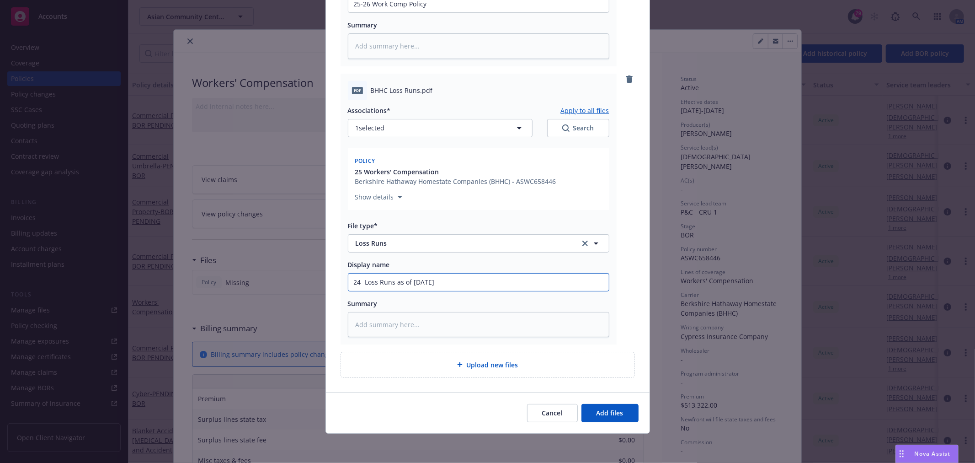
type input "24-2 Loss Runs as of [DATE]"
type textarea "x"
type input "24-26 Loss Runs as of [DATE]"
type textarea "x"
type input "24-26 Loss Runs as of [DATE]"
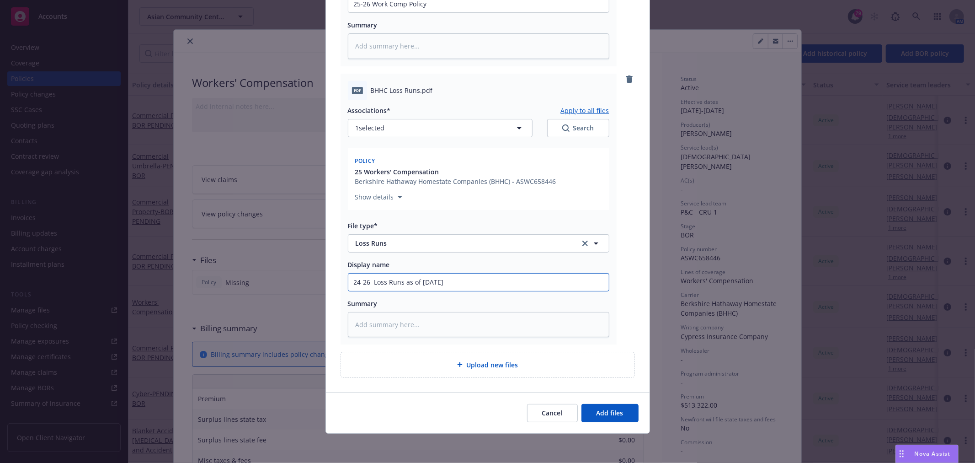
type textarea "x"
type input "24-26 W Loss Runs as of [DATE]"
type textarea "x"
type input "24-26 WC Loss Runs as of [DATE]"
click at [487, 279] on input "24-26 WC Loss Runs as of [DATE]" at bounding box center [478, 281] width 261 height 17
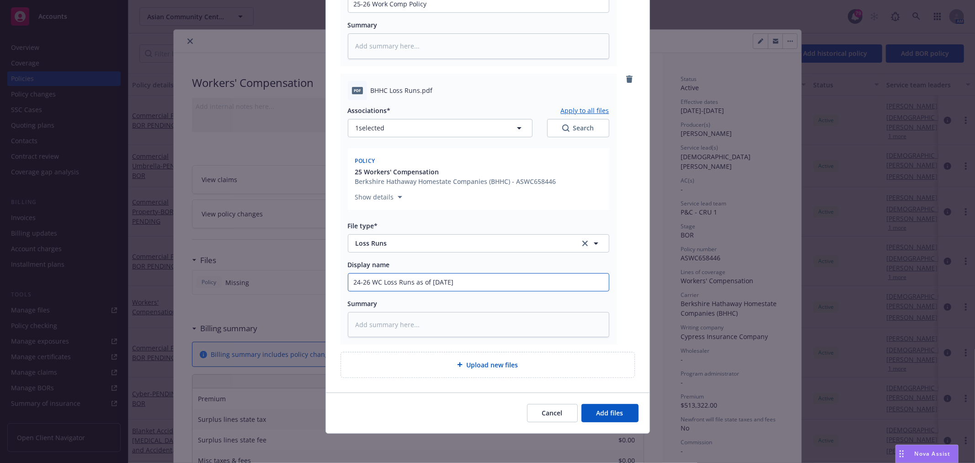
type textarea "x"
type input "24-26 WC Loss Runs as of [DATE]"
type textarea "x"
type input "24-26 WC Loss Runs as of [DATE] -"
type textarea "x"
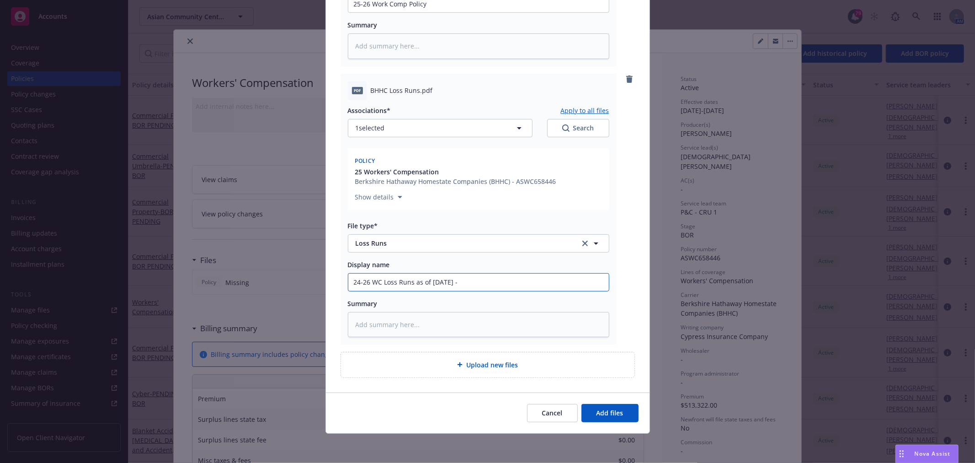
type input "24-26 WC Loss Runs as of [DATE] -"
type textarea "x"
type input "24-26 WC Loss Runs as of [DATE] - B"
type textarea "x"
type input "24-26 WC Loss Runs as of [DATE] - BH"
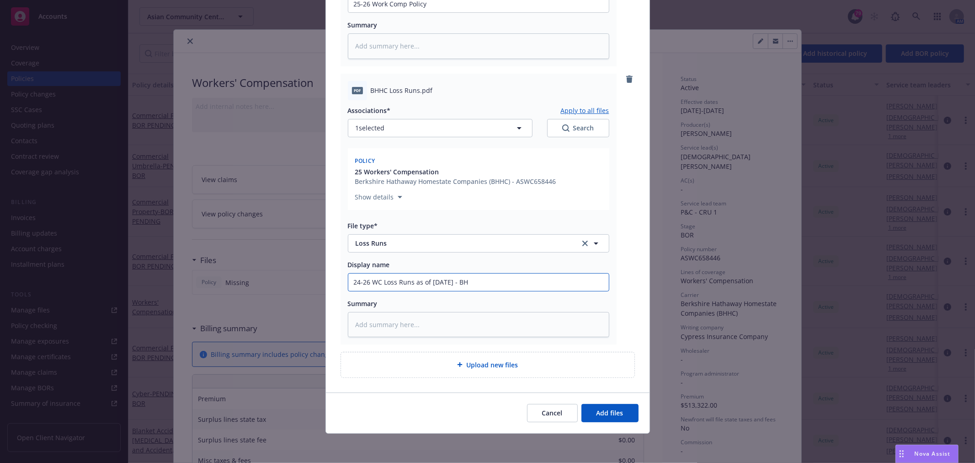
type textarea "x"
type input "24-26 WC Loss Runs as of [DATE] - BHH"
type textarea "x"
type input "24-26 WC Loss Runs as of [DATE] - BHHC"
click at [617, 407] on button "Add files" at bounding box center [609, 413] width 57 height 18
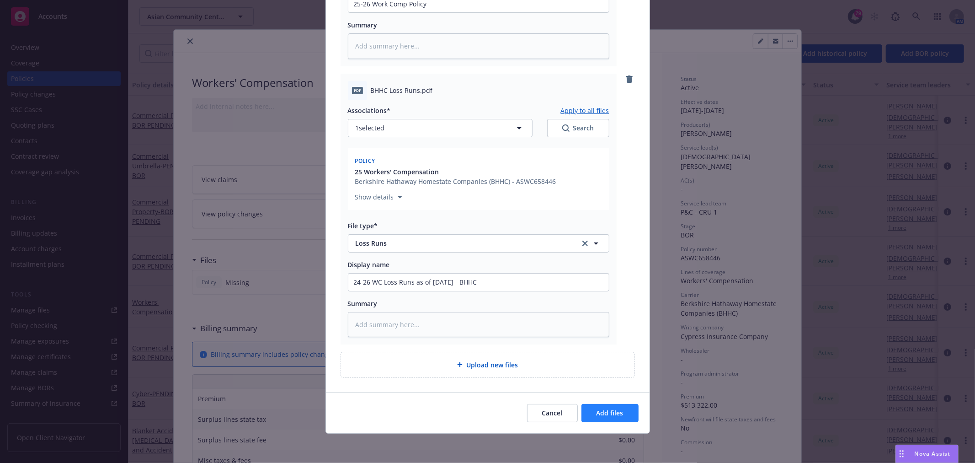
scroll to position [278, 0]
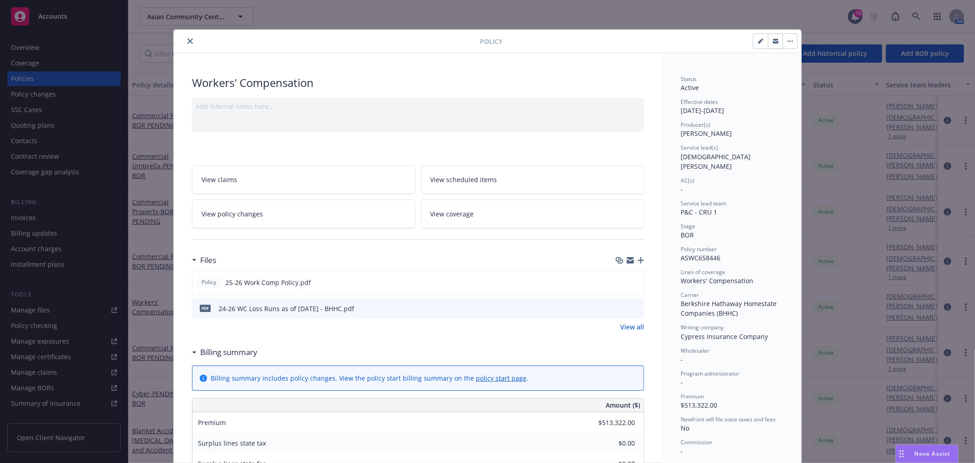
click at [638, 263] on div at bounding box center [630, 259] width 28 height 7
click at [638, 258] on icon "button" at bounding box center [641, 260] width 6 height 6
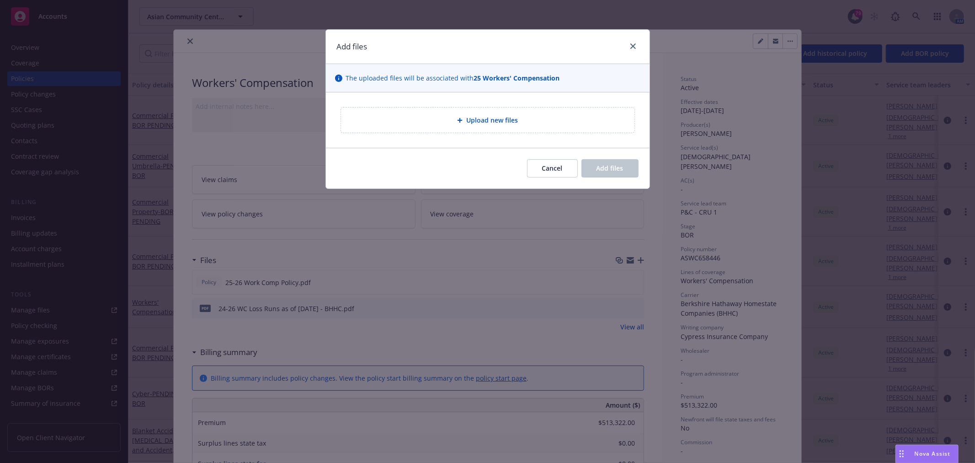
type textarea "x"
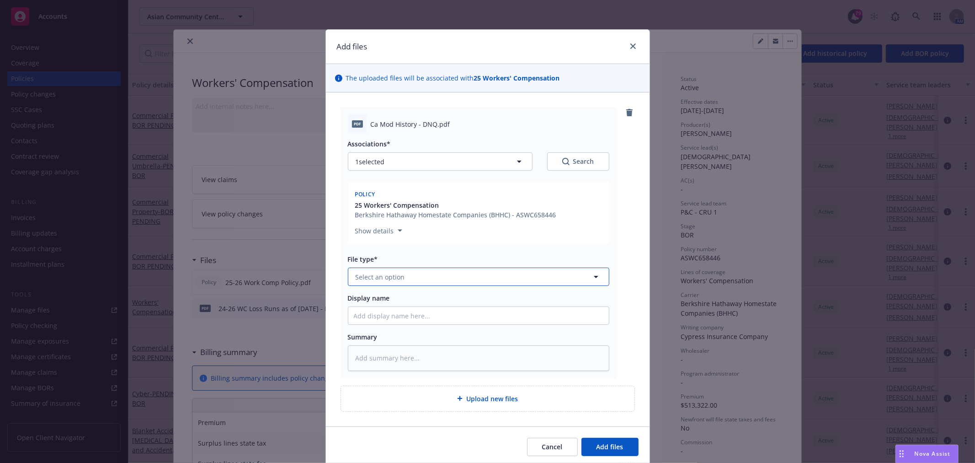
click at [417, 270] on button "Select an option" at bounding box center [478, 276] width 261 height 18
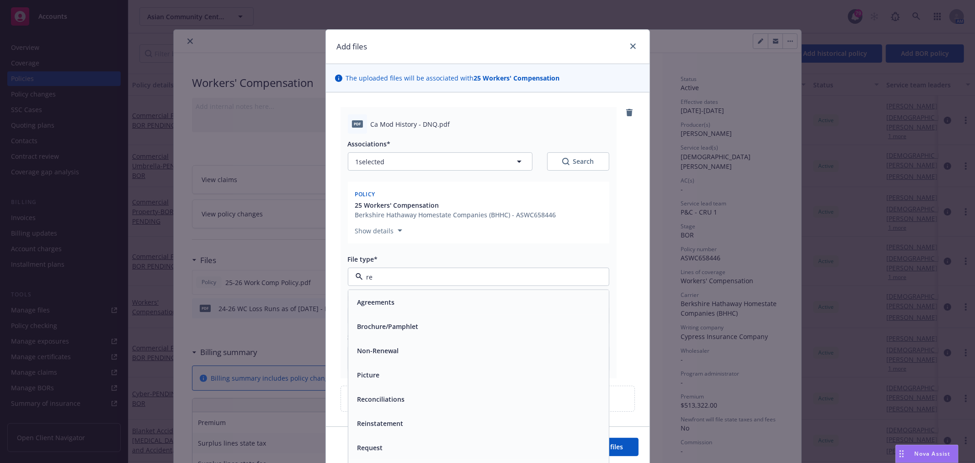
type input "r"
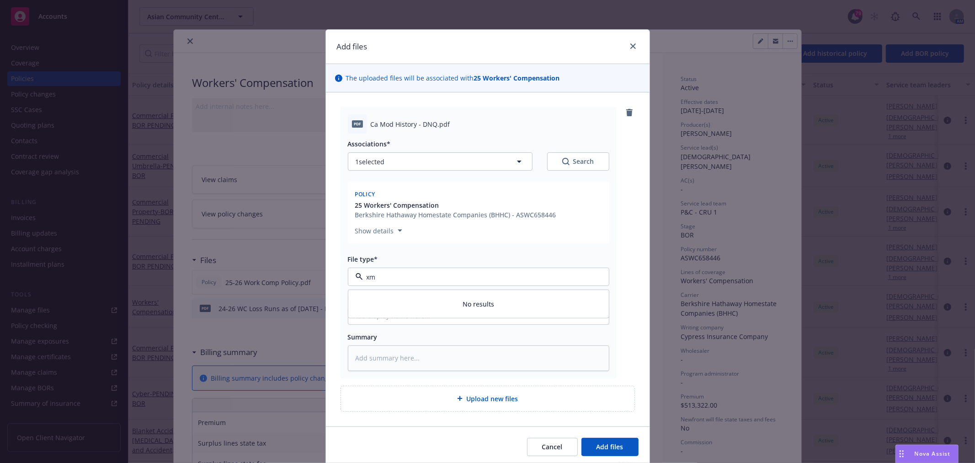
type input "x"
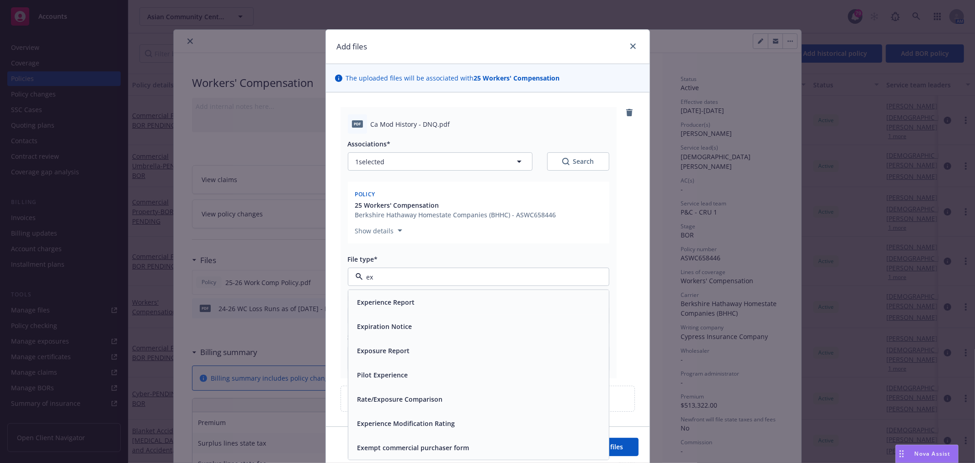
type input "exp"
click at [417, 299] on div "Experience Report" at bounding box center [479, 301] width 250 height 13
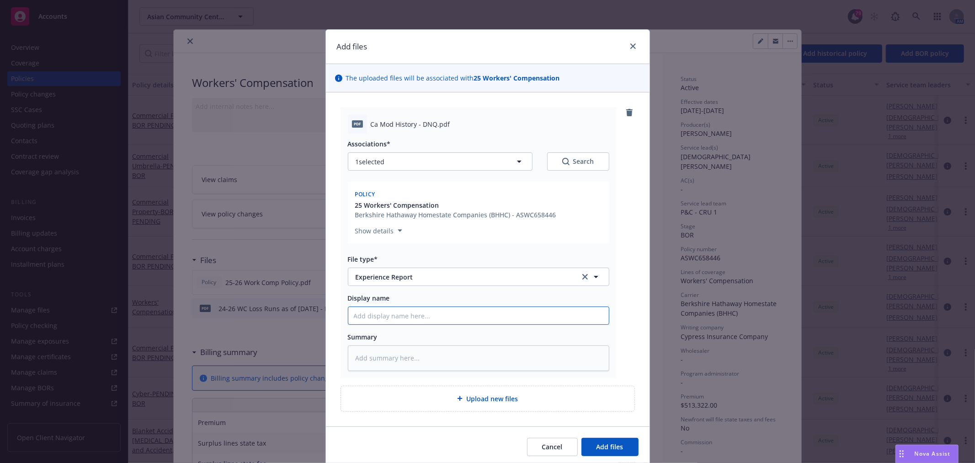
click at [405, 322] on input "Display name" at bounding box center [478, 315] width 261 height 17
click at [415, 313] on input "Display name" at bounding box center [478, 315] width 261 height 17
type textarea "x"
type input "W"
type textarea "x"
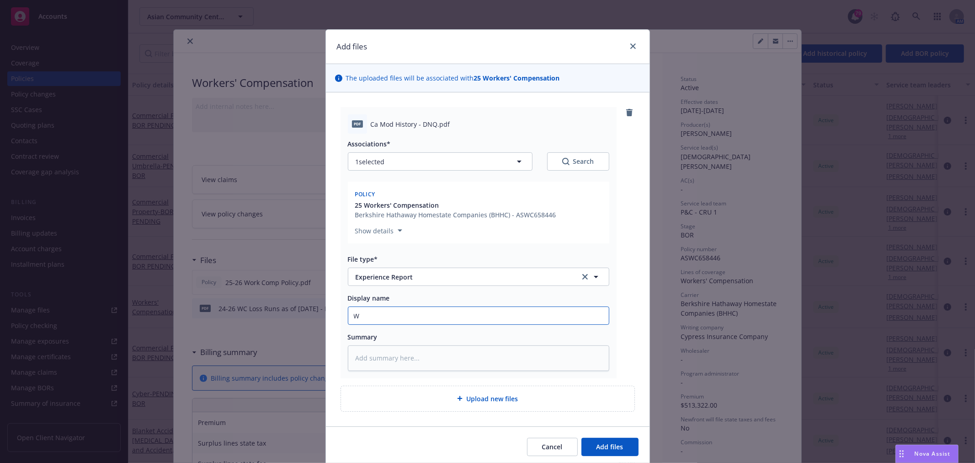
type input "WC"
type textarea "x"
type input "WCI"
type textarea "x"
type input "WCIR"
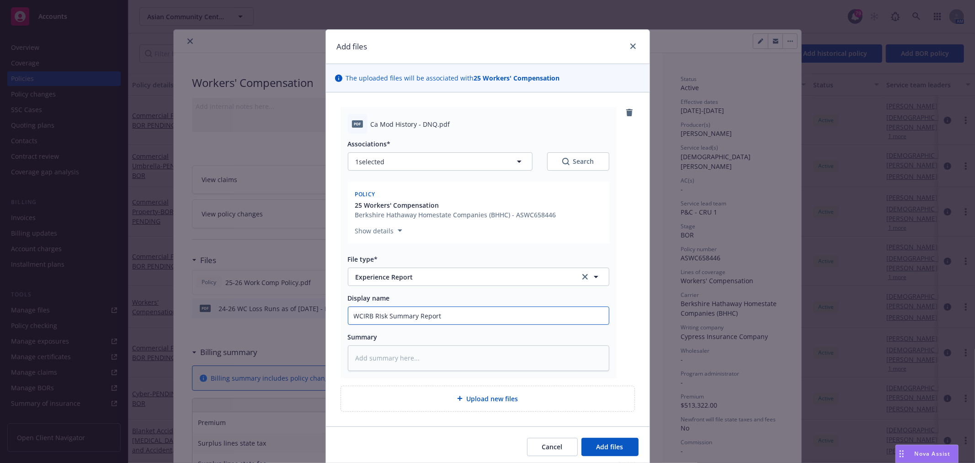
click at [378, 314] on input "WCIRB RIsk Summary Report" at bounding box center [478, 315] width 261 height 17
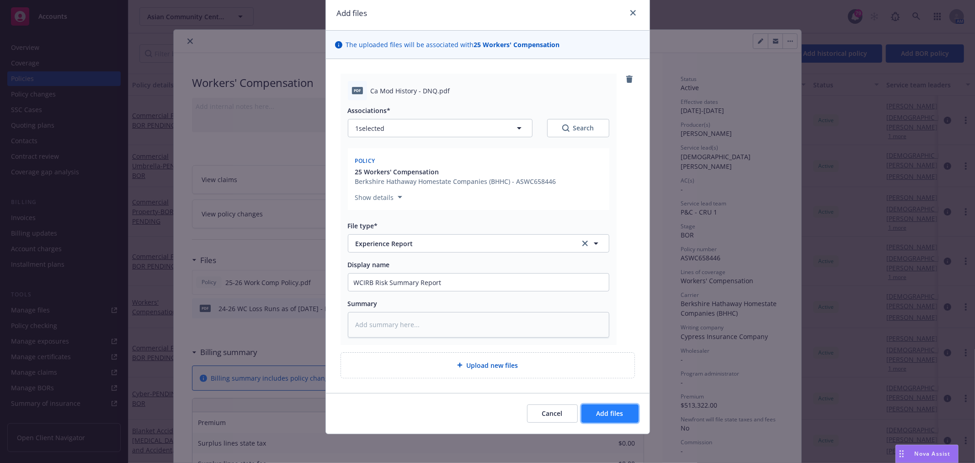
click at [618, 415] on span "Add files" at bounding box center [609, 413] width 27 height 9
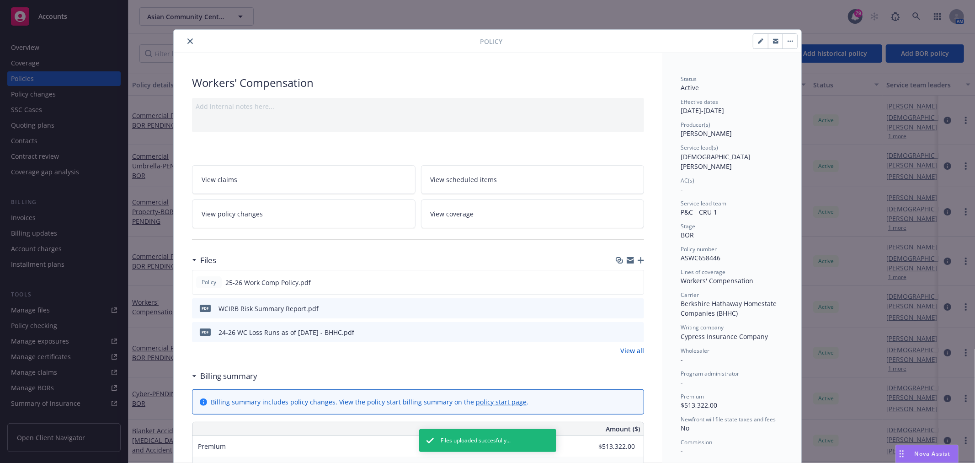
click at [638, 261] on icon "button" at bounding box center [641, 260] width 6 height 6
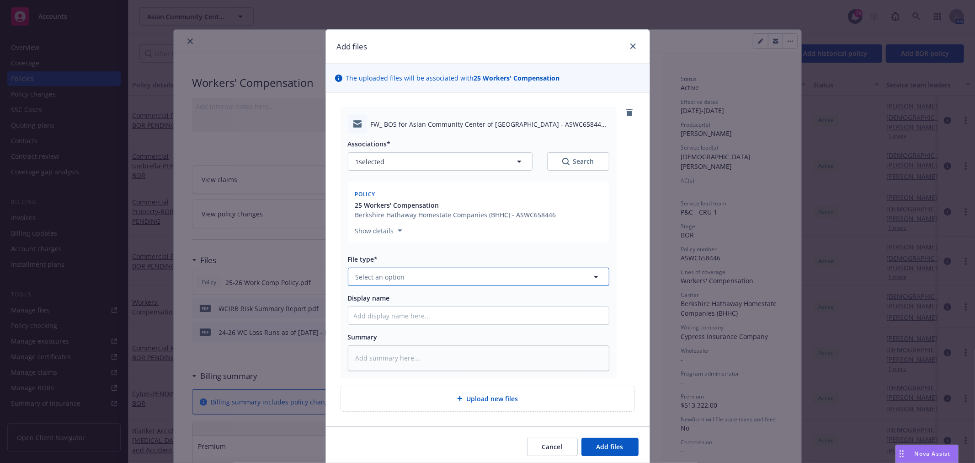
click at [406, 277] on button "Select an option" at bounding box center [478, 276] width 261 height 18
click at [409, 296] on div "BOR Confirmation" at bounding box center [385, 301] width 62 height 13
click at [400, 317] on input "Display name" at bounding box center [478, 315] width 261 height 17
click at [618, 447] on span "Add files" at bounding box center [609, 446] width 27 height 9
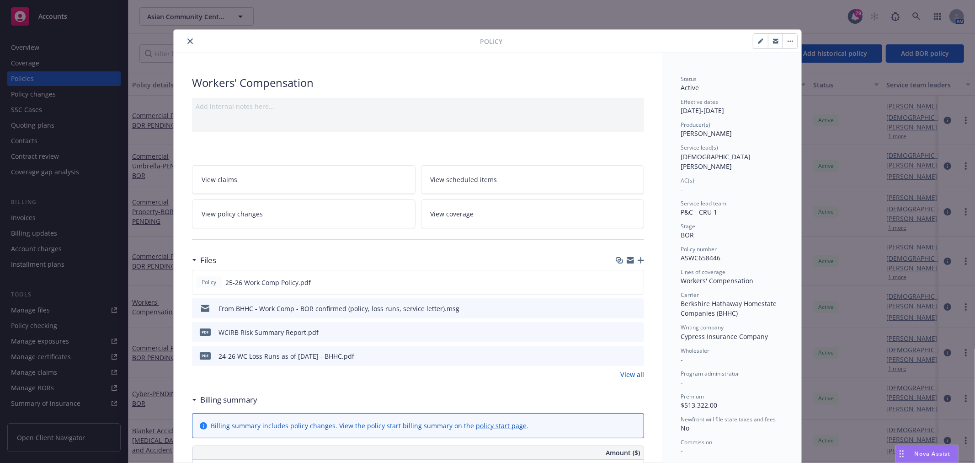
click at [187, 40] on icon "close" at bounding box center [189, 40] width 5 height 5
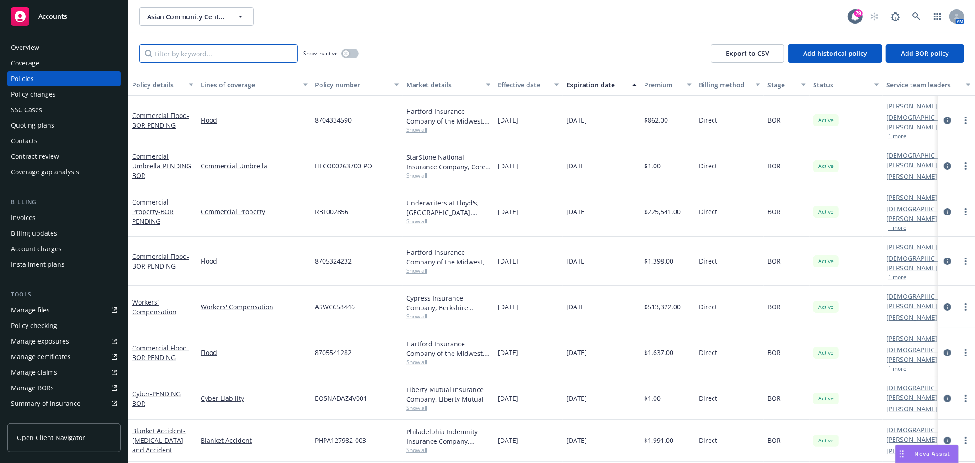
click at [204, 57] on input "Filter by keyword..." at bounding box center [218, 53] width 158 height 18
paste input "RBF002856"
